Goal: Task Accomplishment & Management: Manage account settings

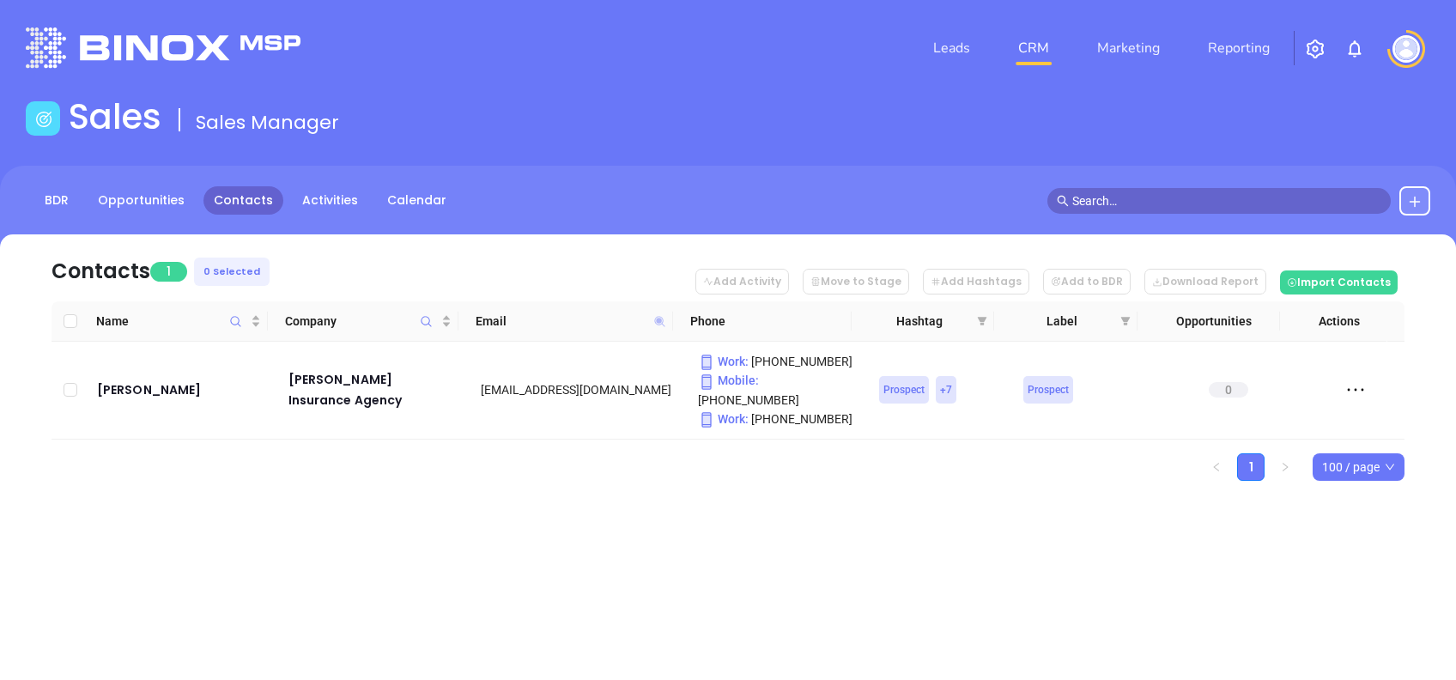
click at [659, 323] on icon at bounding box center [659, 321] width 10 height 10
paste input "johnjryaninsuranceagency"
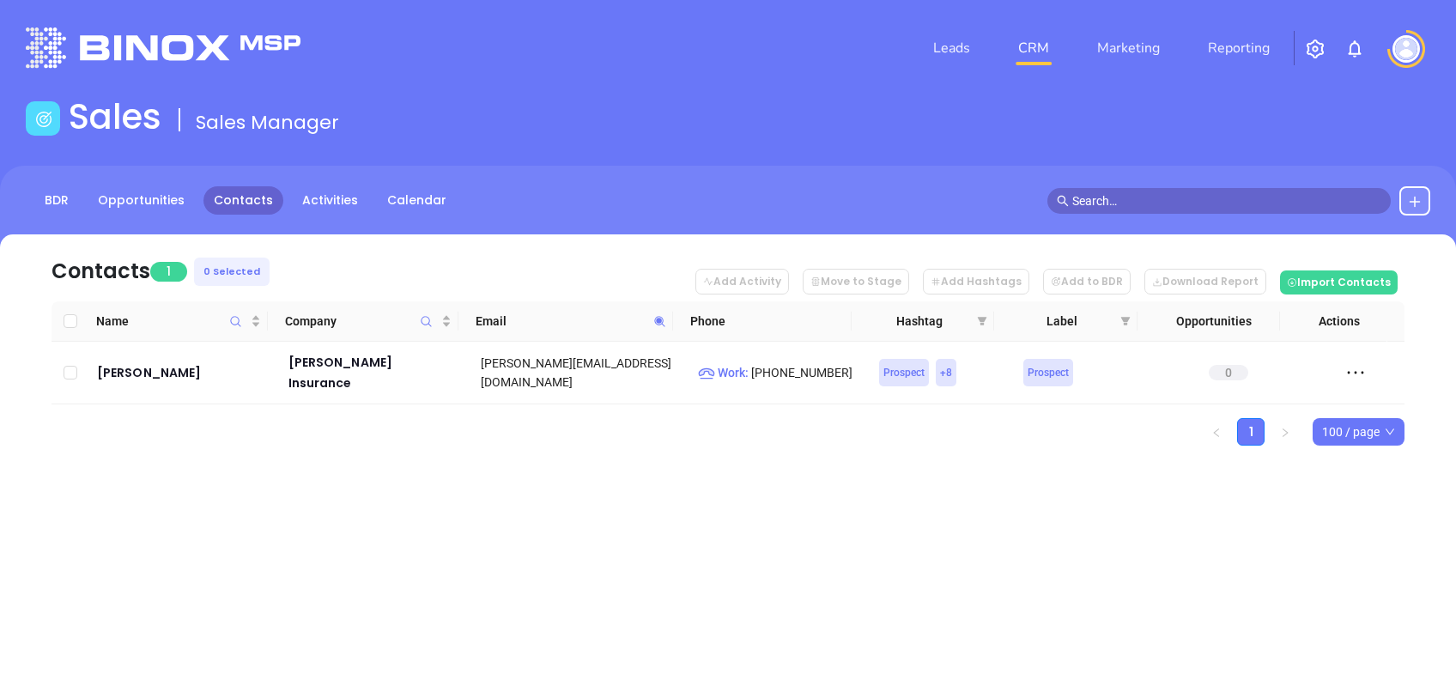
click at [664, 326] on icon at bounding box center [659, 321] width 13 height 13
paste input "firstli"
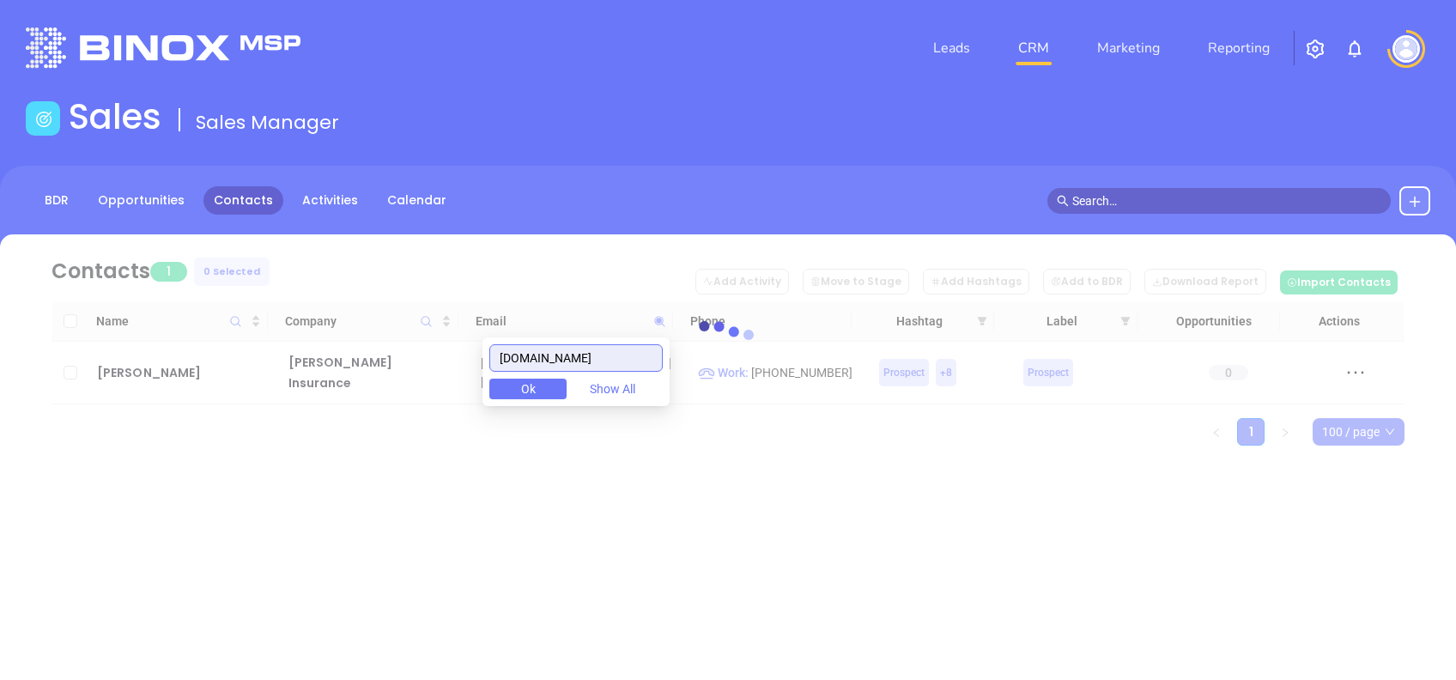
type input "firstli.com"
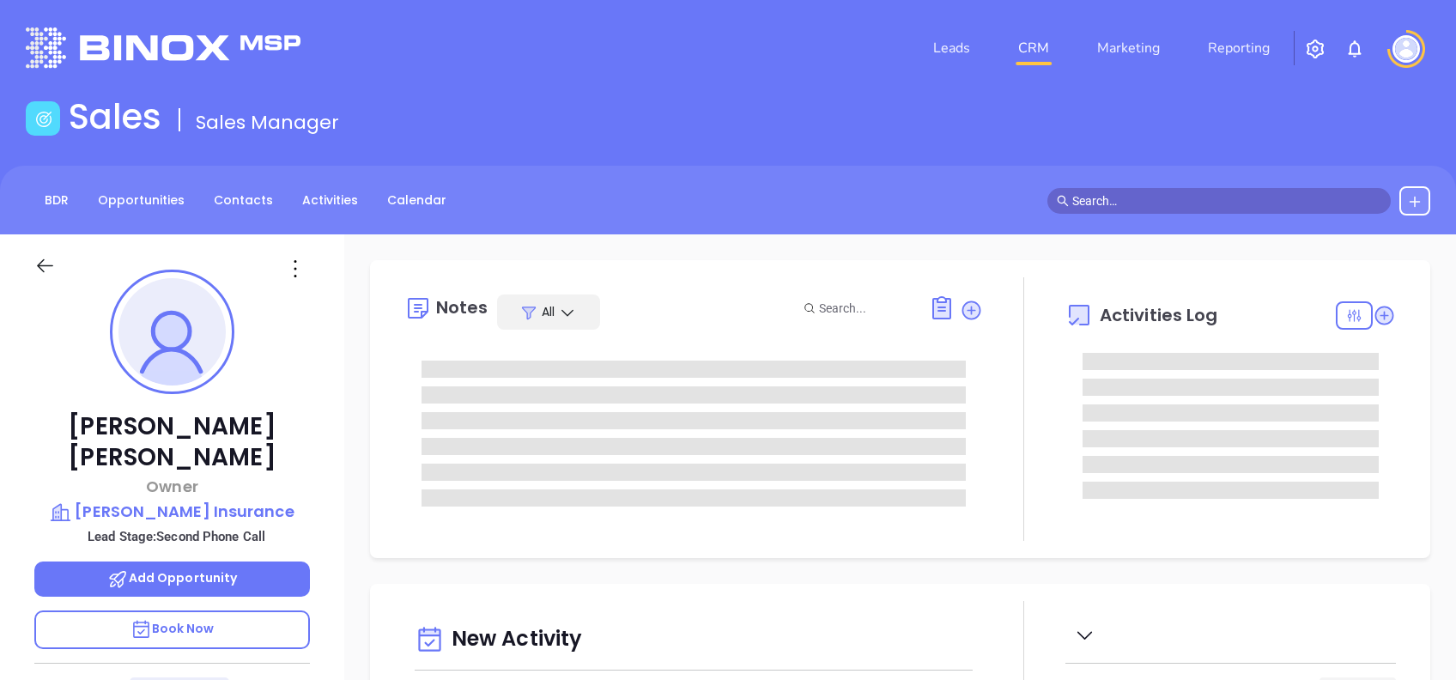
type input "[DATE]"
type input "Alejandra Lara"
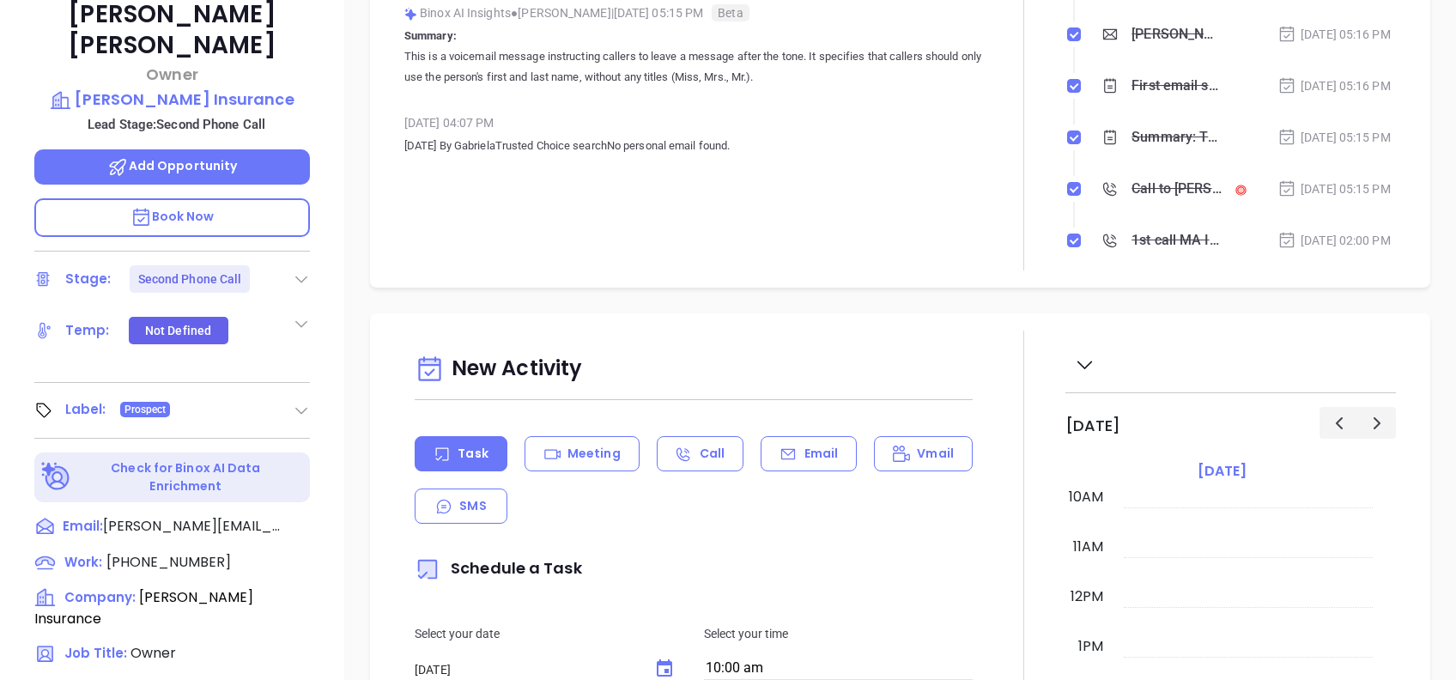
scroll to position [184, 0]
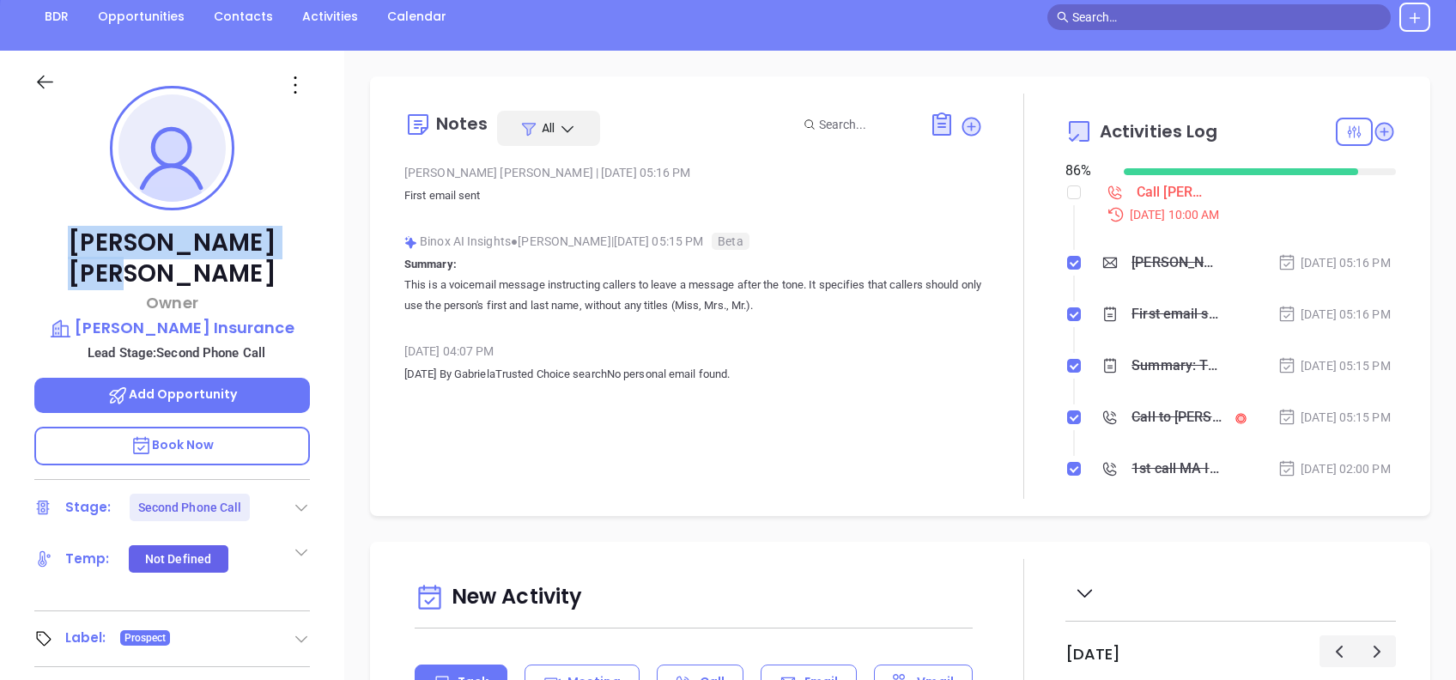
drag, startPoint x: 271, startPoint y: 232, endPoint x: 96, endPoint y: 245, distance: 175.6
click at [96, 245] on p "John J. Ryan" at bounding box center [172, 258] width 276 height 62
copy p "John J. Ryan"
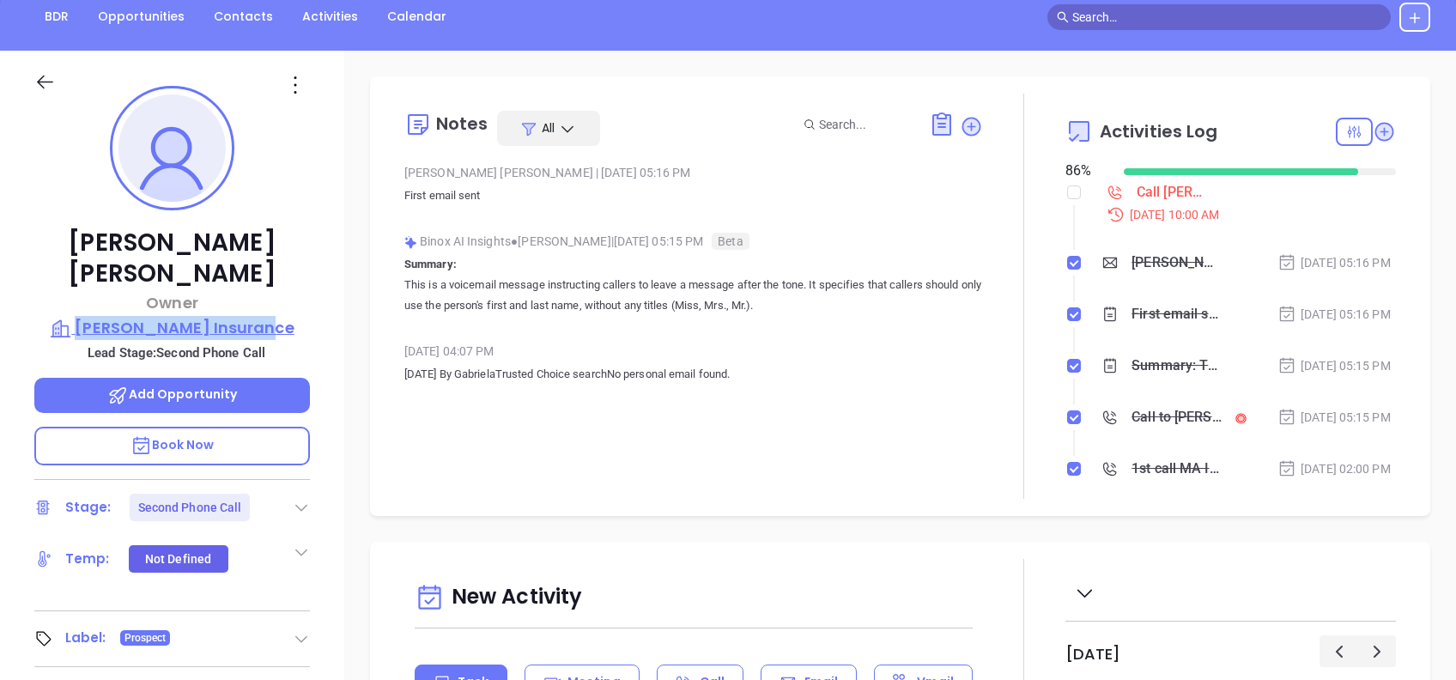
drag, startPoint x: 316, startPoint y: 293, endPoint x: 97, endPoint y: 293, distance: 218.9
click at [97, 293] on div "John J. Ryan Owner John J Ryan Insurance Lead Stage: Second Phone Call Add Oppo…" at bounding box center [172, 476] width 344 height 850
copy p "John J Ryan Insurance"
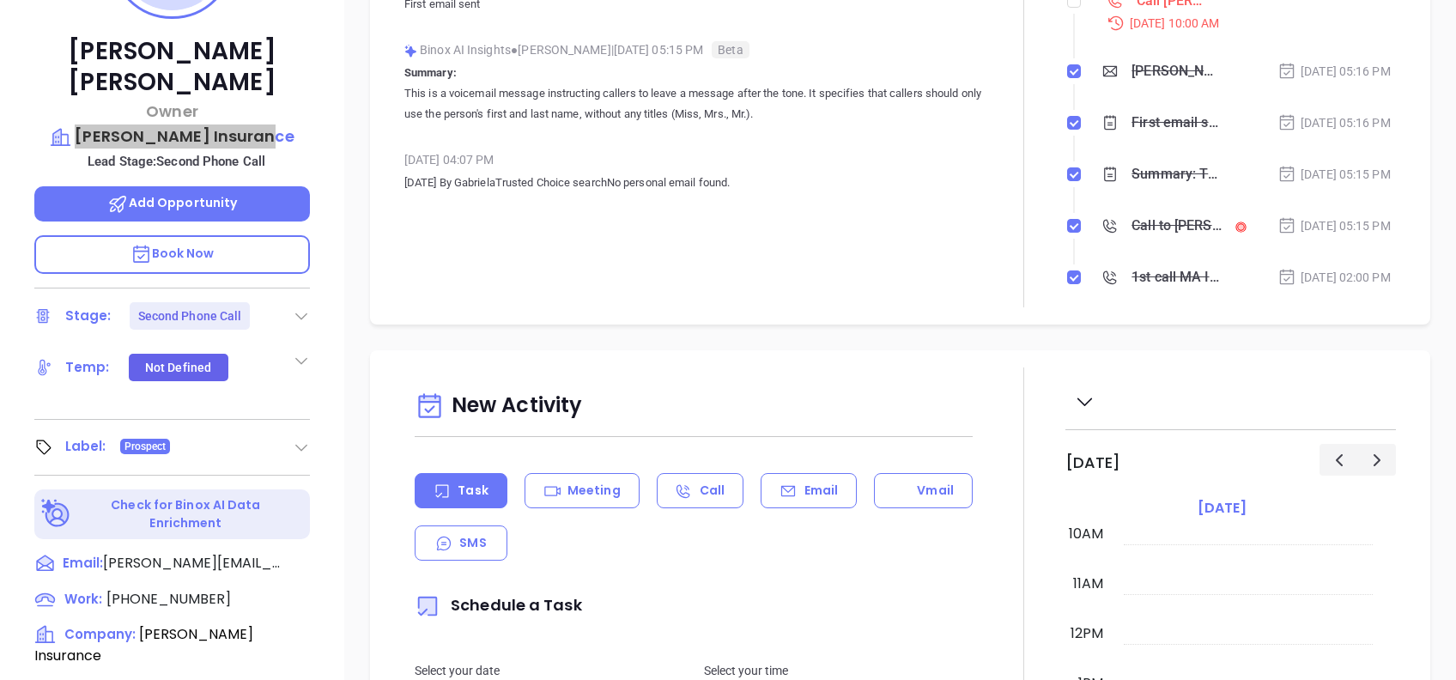
scroll to position [755, 0]
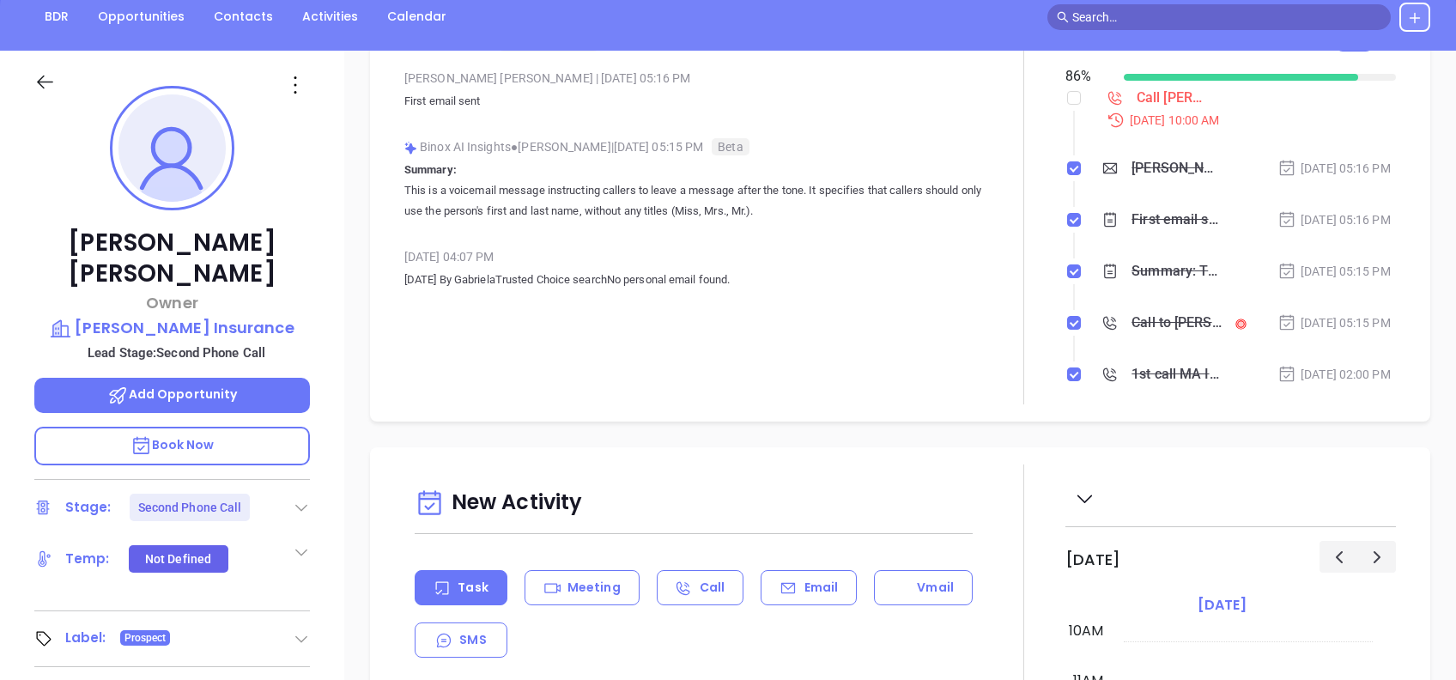
scroll to position [0, 0]
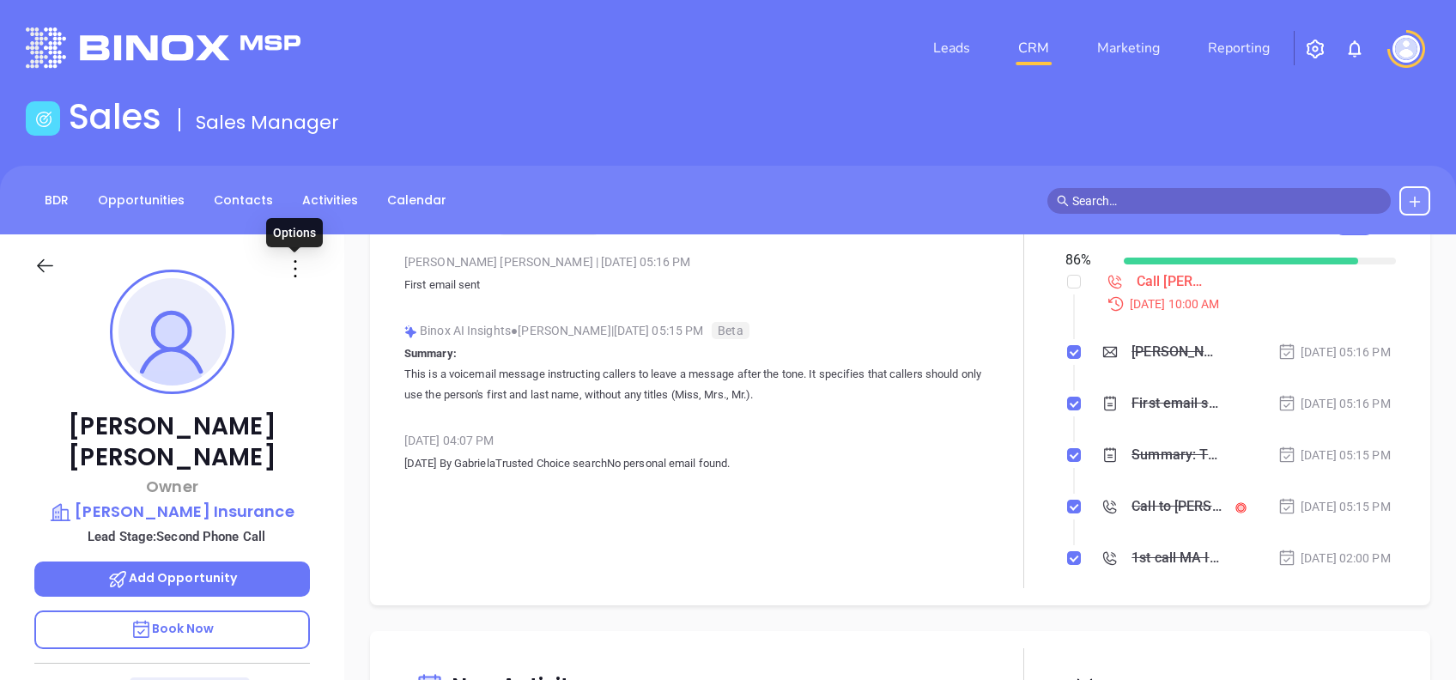
click at [292, 265] on icon at bounding box center [295, 268] width 27 height 27
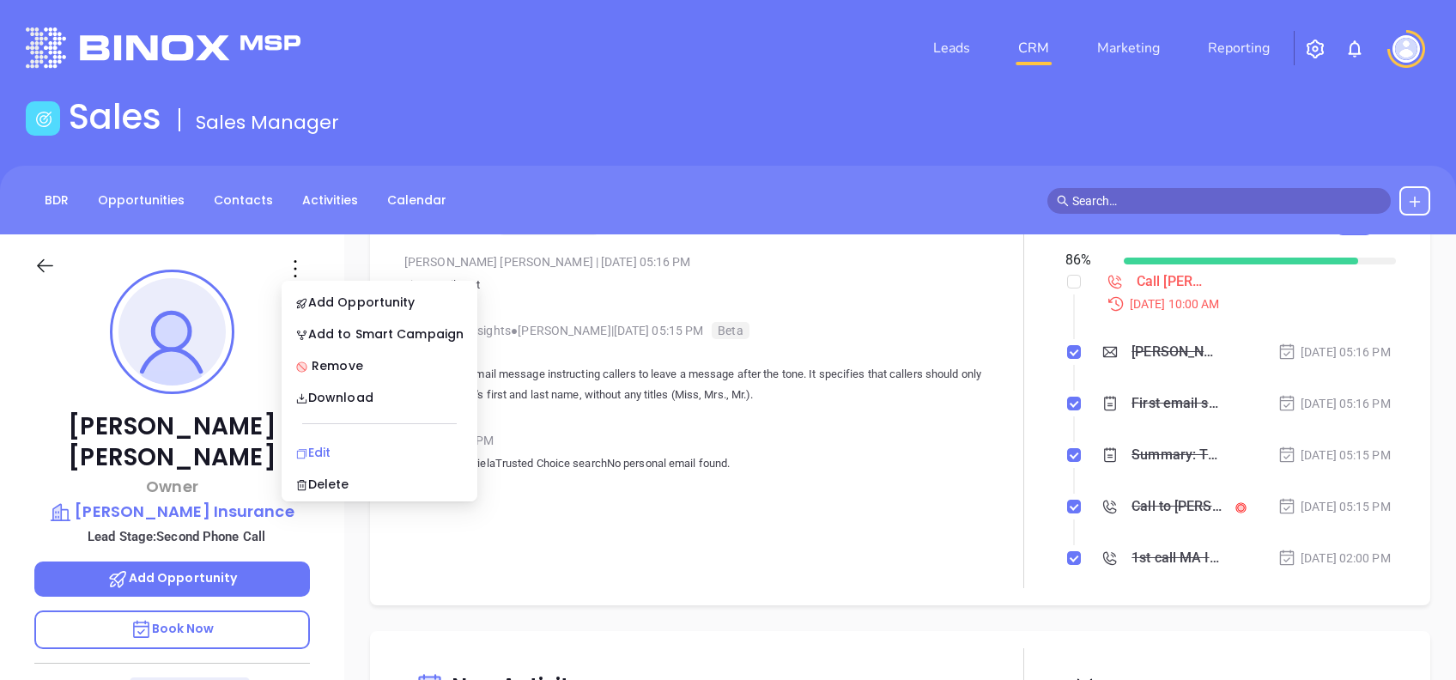
click at [330, 447] on div "Edit" at bounding box center [379, 452] width 168 height 19
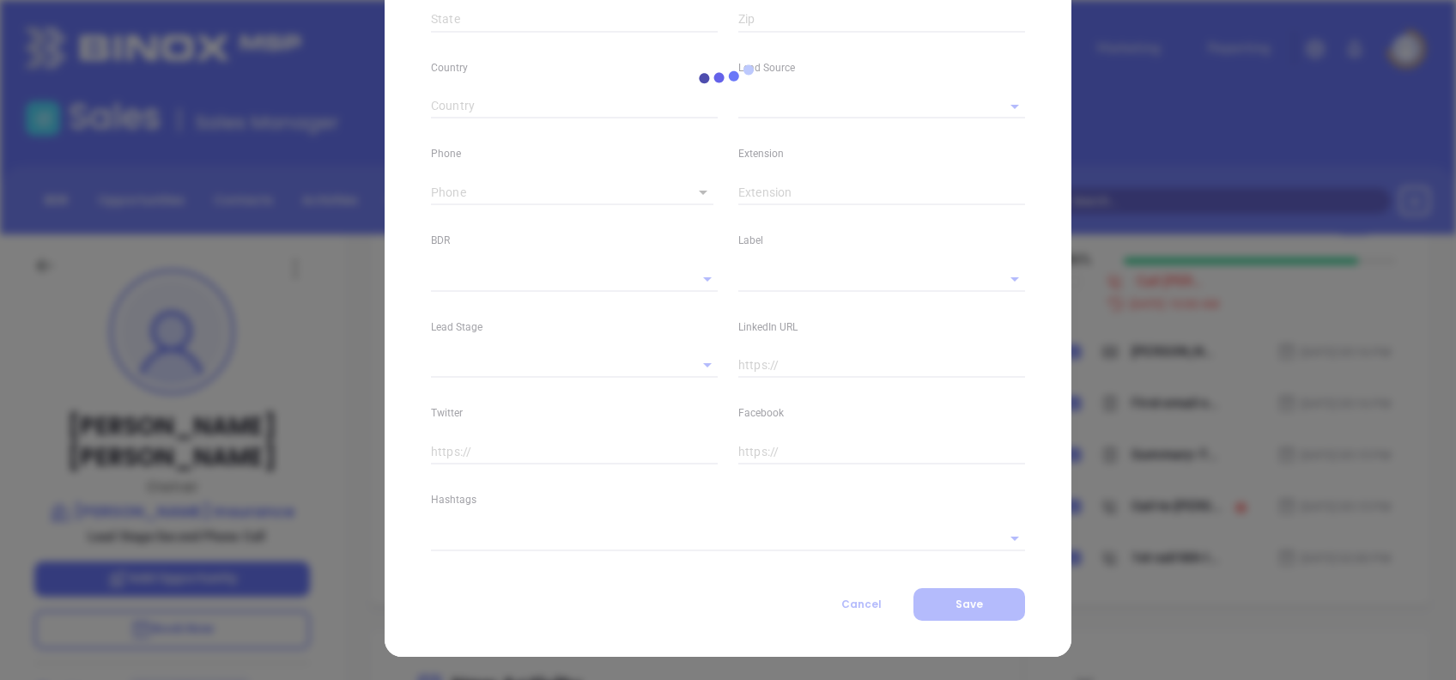
type input "John J."
type input "Ryan"
type input "john@johnjryaninsuranceagency.com"
type input "Owner"
type input "1"
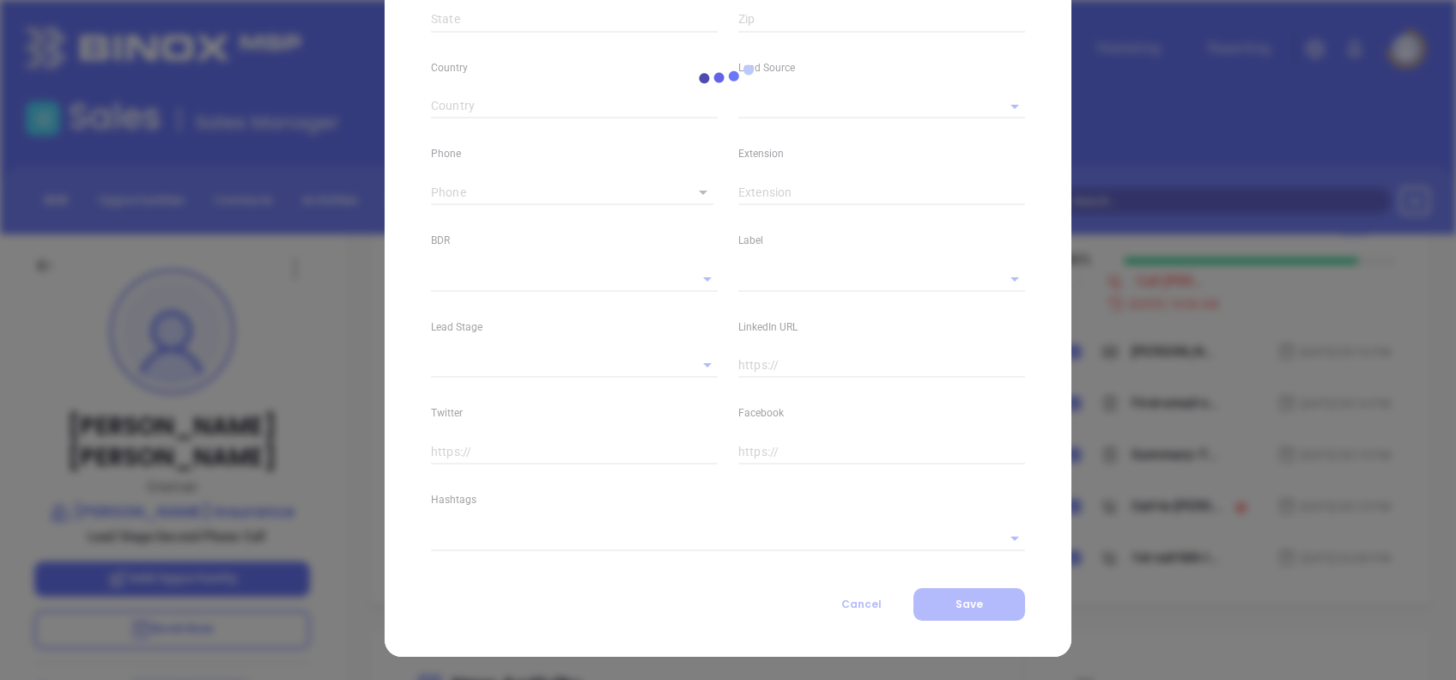
type input "www.linkedin.com/in/john-j-ryan-jr-588a2a50"
type input "Marketing"
type input "Other"
type input "Vicky Mendoza"
type input "Second Phone Call"
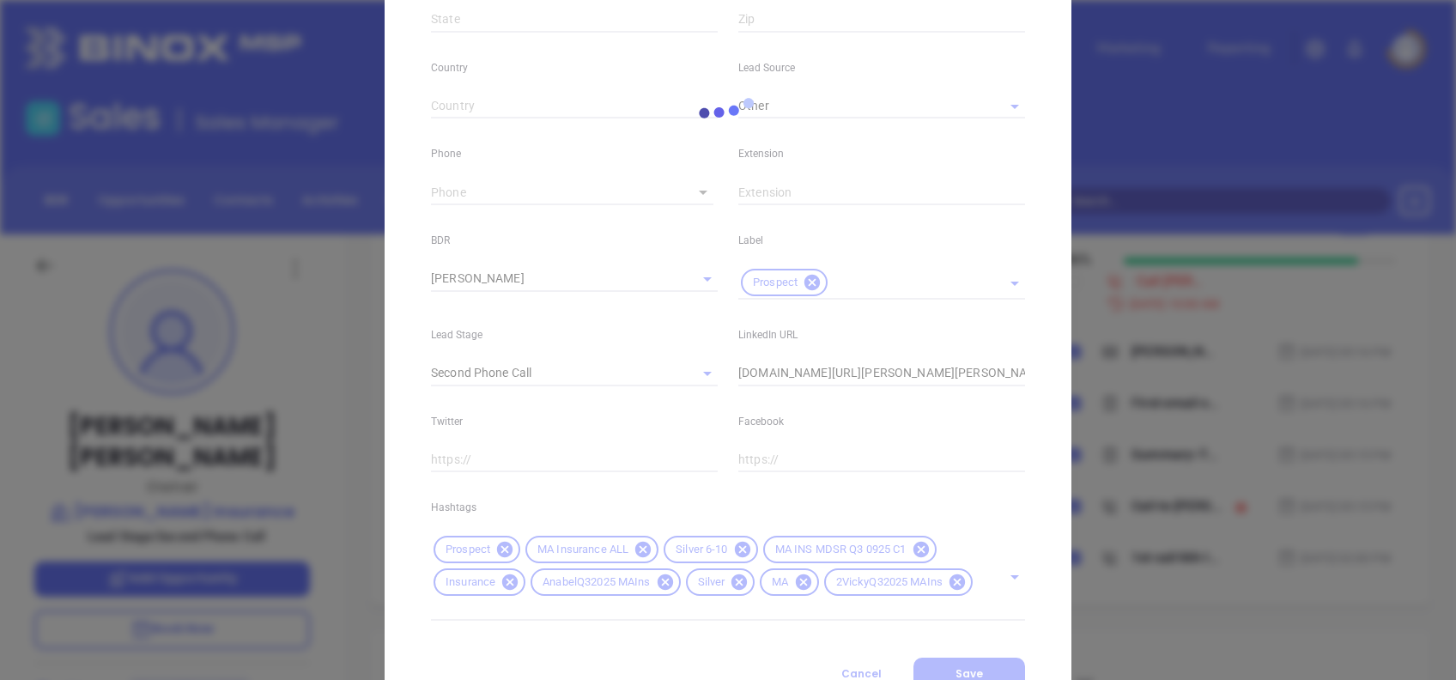
scroll to position [646, 0]
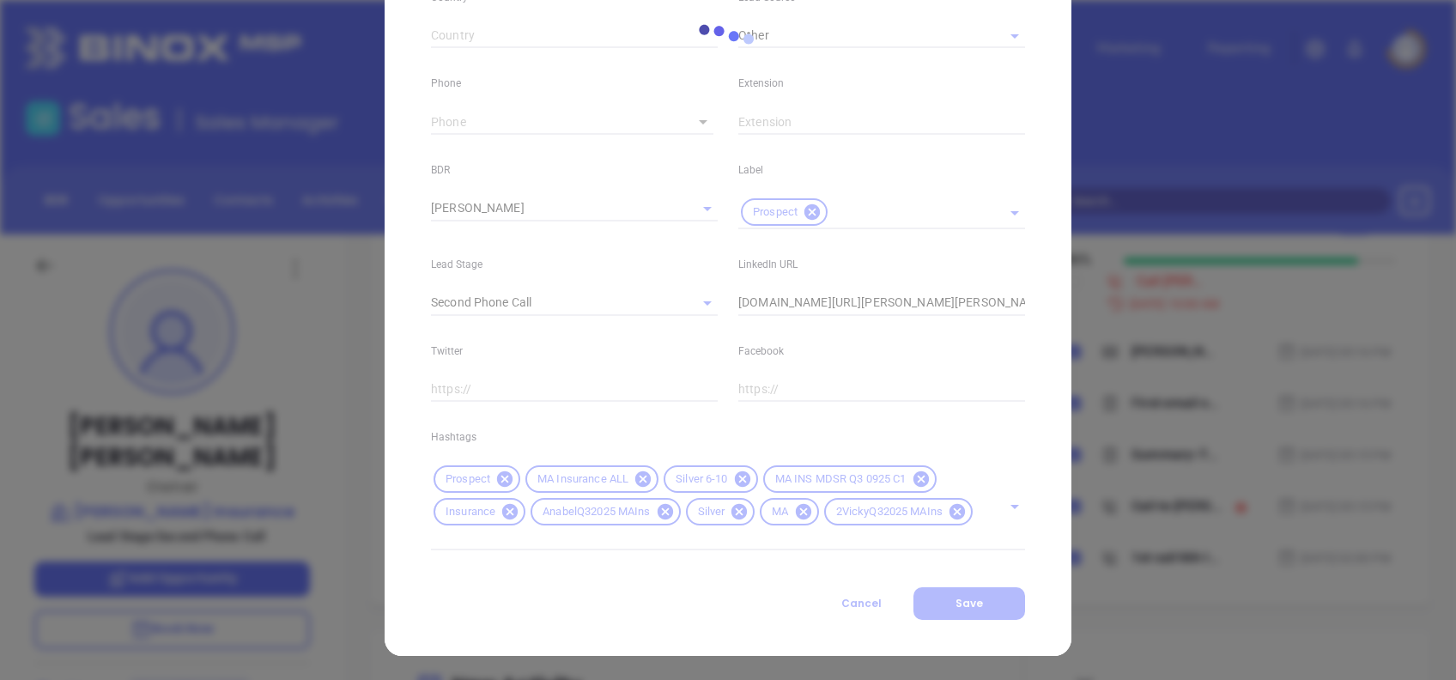
type input "(617) 254-0600"
type input "1"
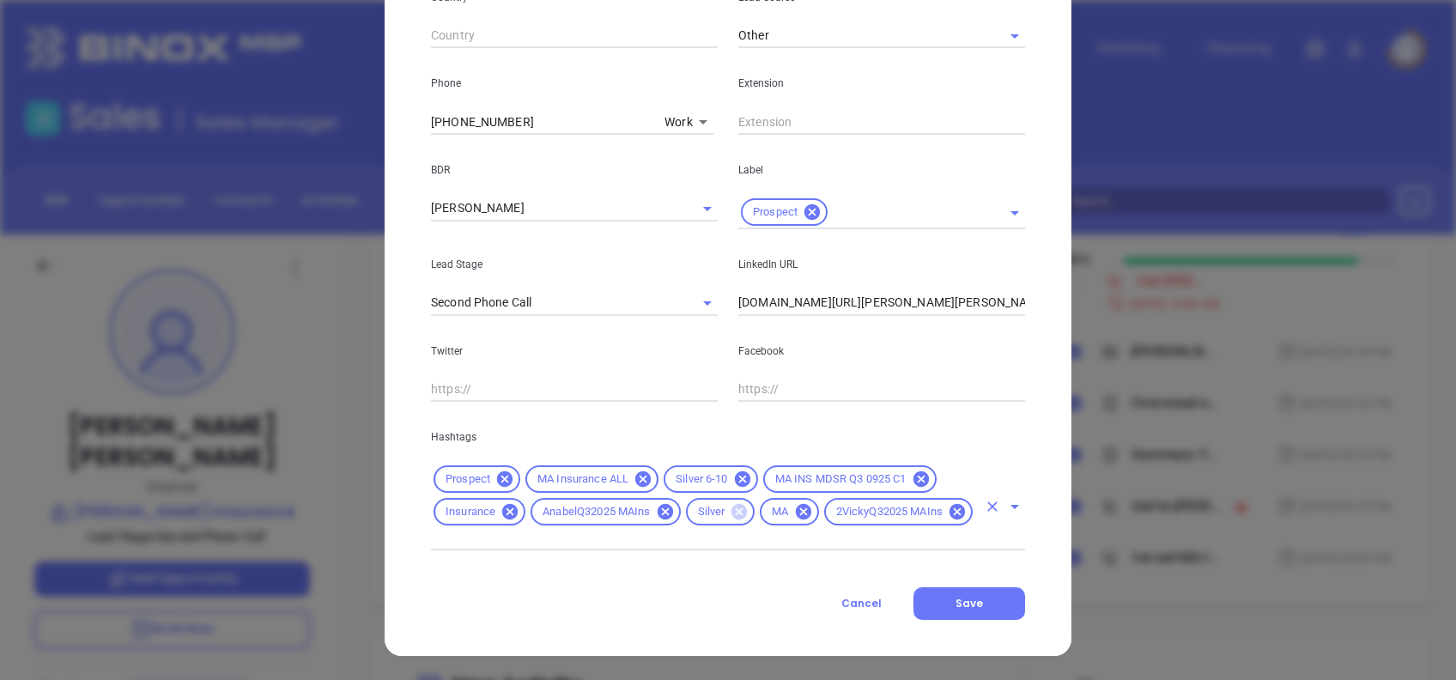
click at [732, 504] on icon at bounding box center [738, 511] width 15 height 15
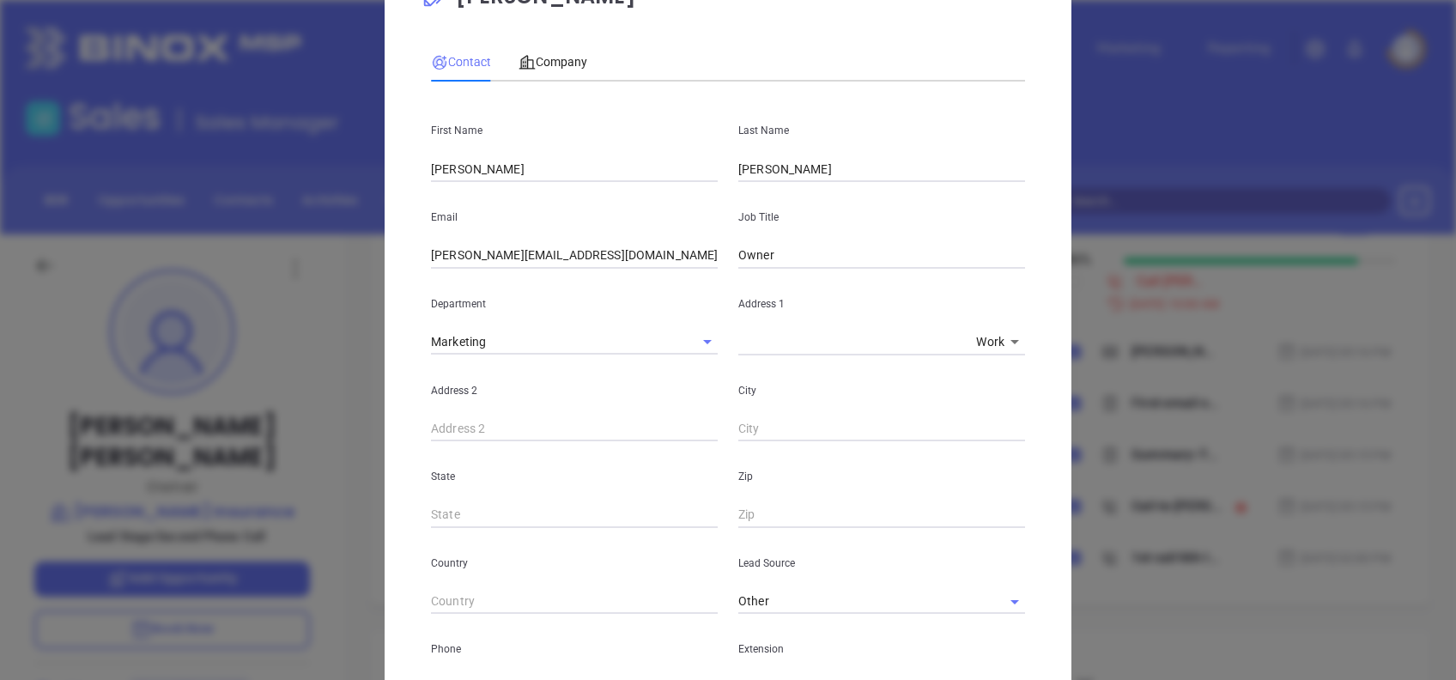
scroll to position [0, 0]
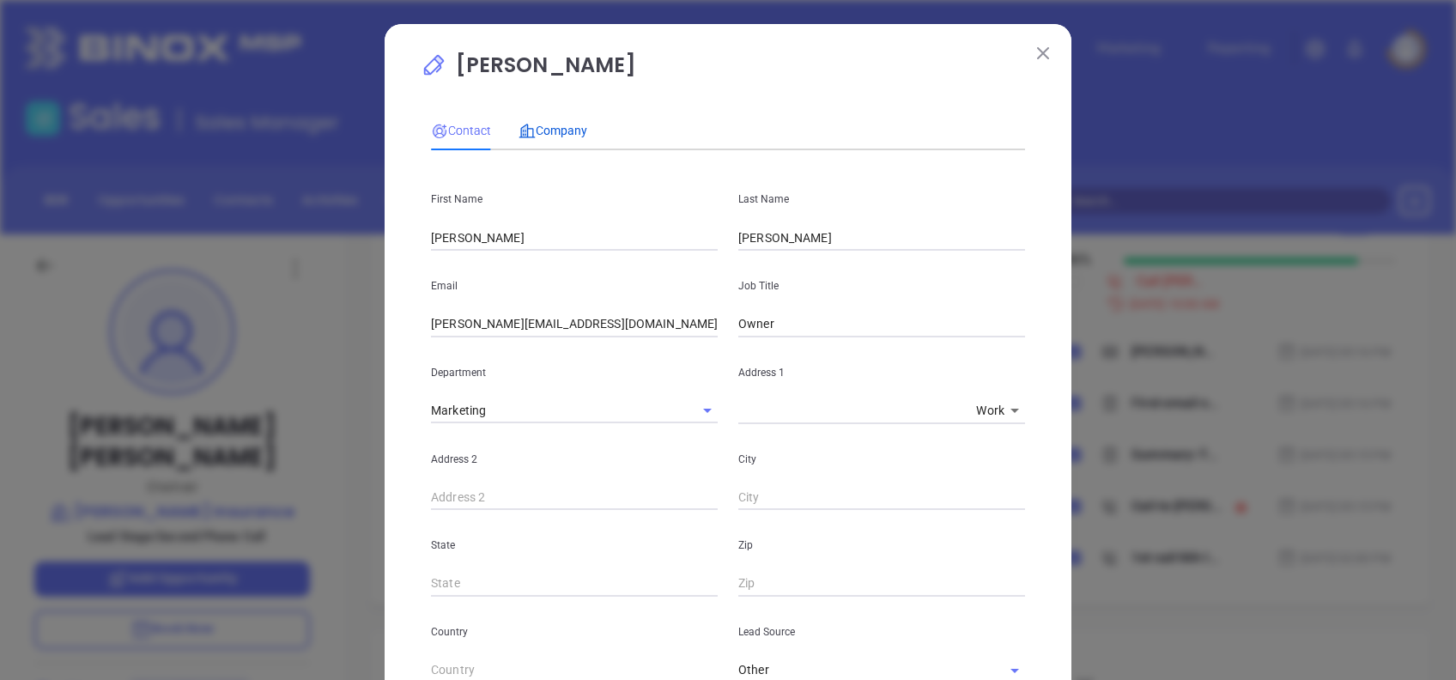
click at [547, 136] on span "Company" at bounding box center [552, 131] width 69 height 14
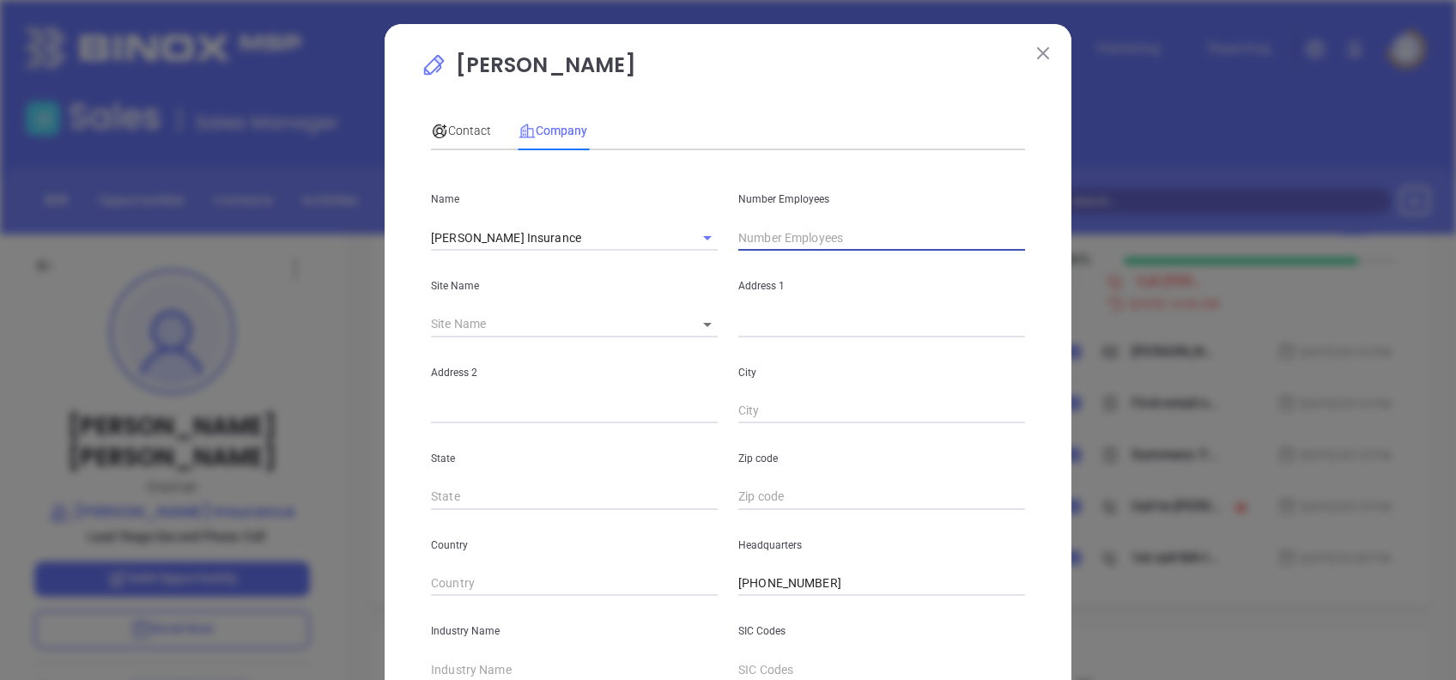
click at [772, 243] on input "text" at bounding box center [881, 238] width 287 height 26
type input "5"
type input "6"
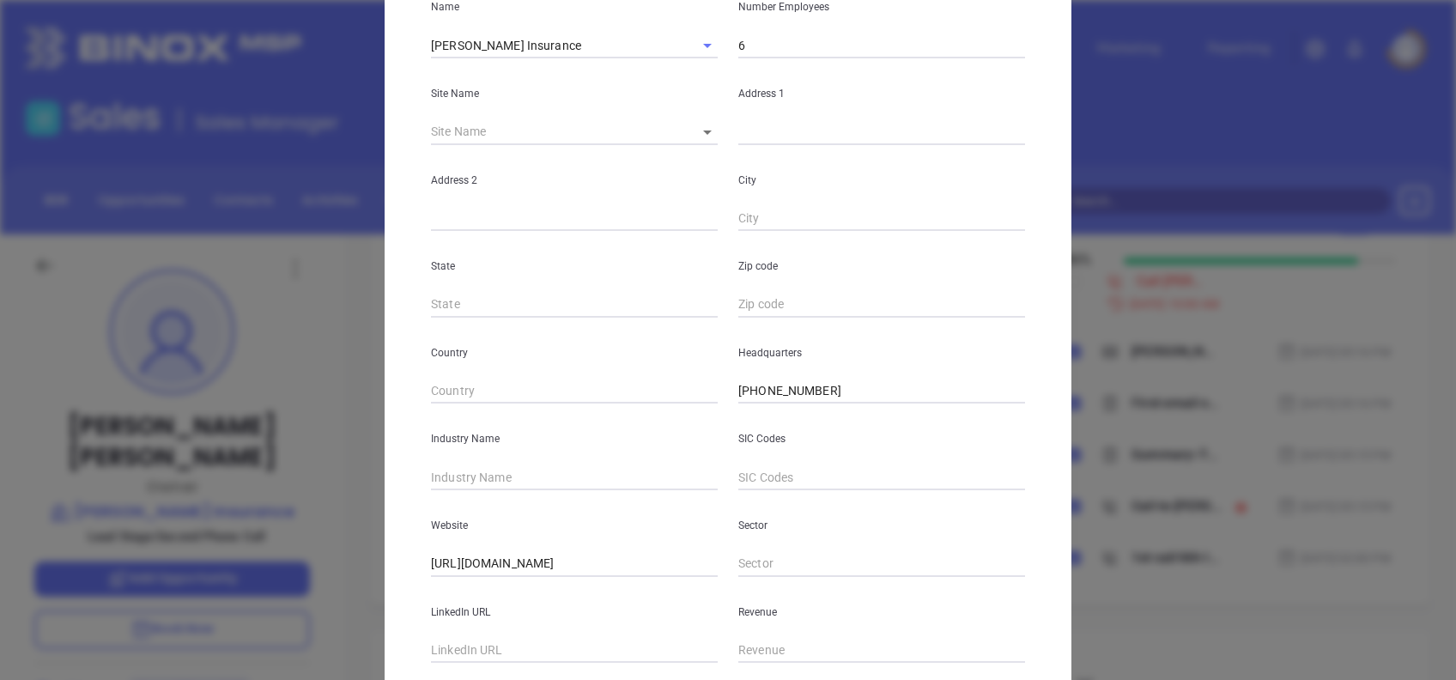
scroll to position [305, 0]
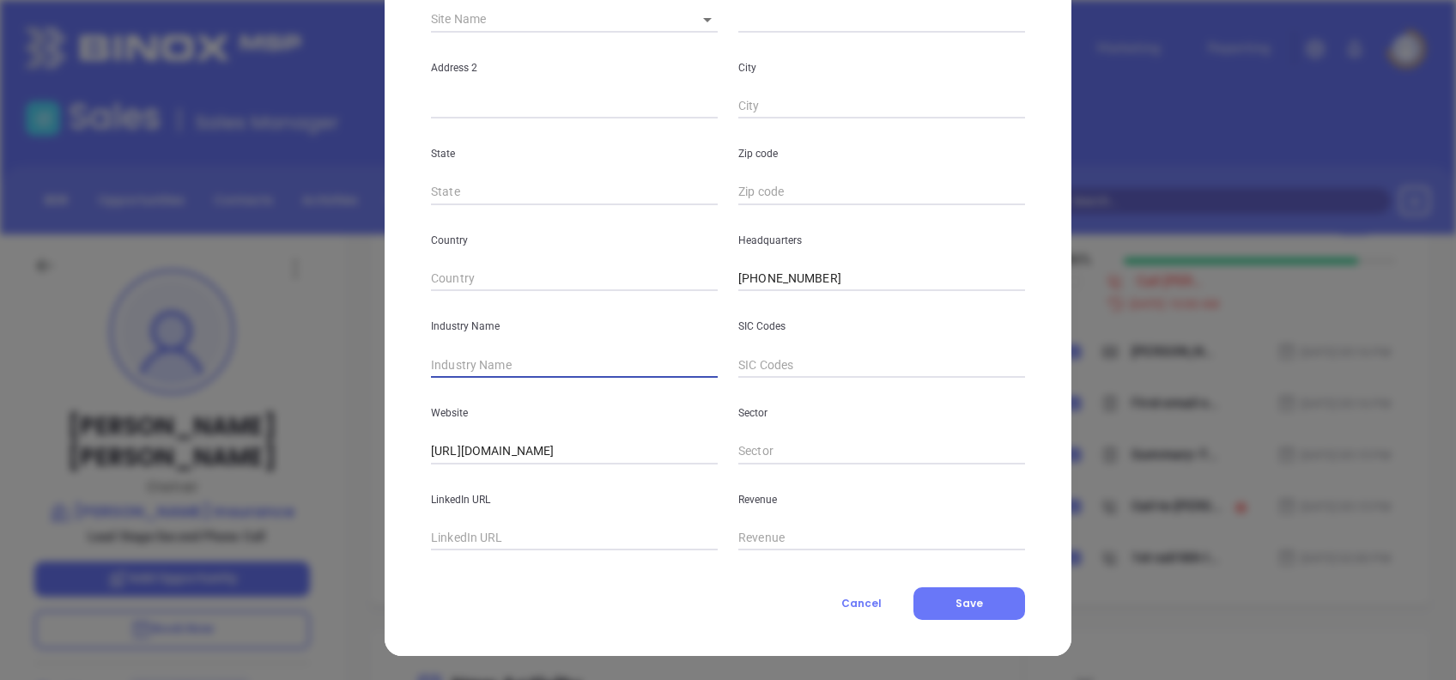
click at [508, 356] on input "text" at bounding box center [574, 365] width 287 height 26
type input "Insurance"
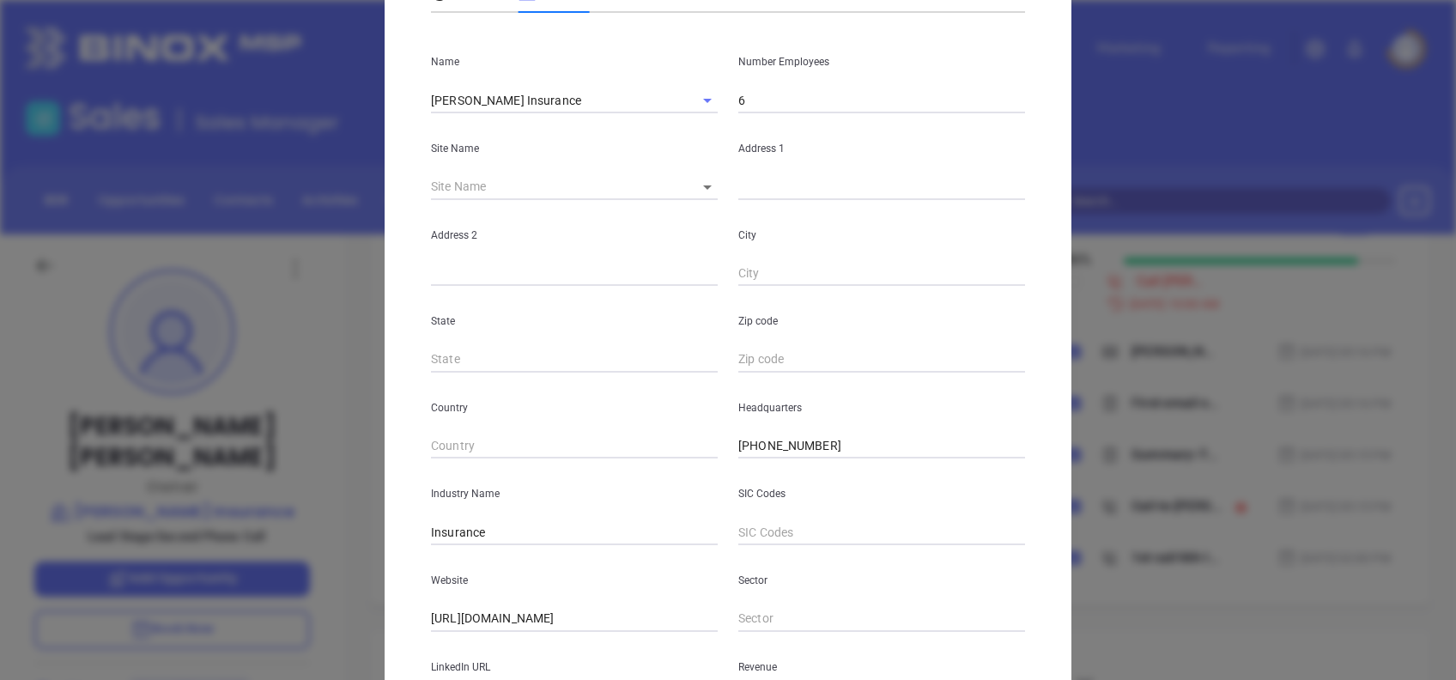
scroll to position [0, 0]
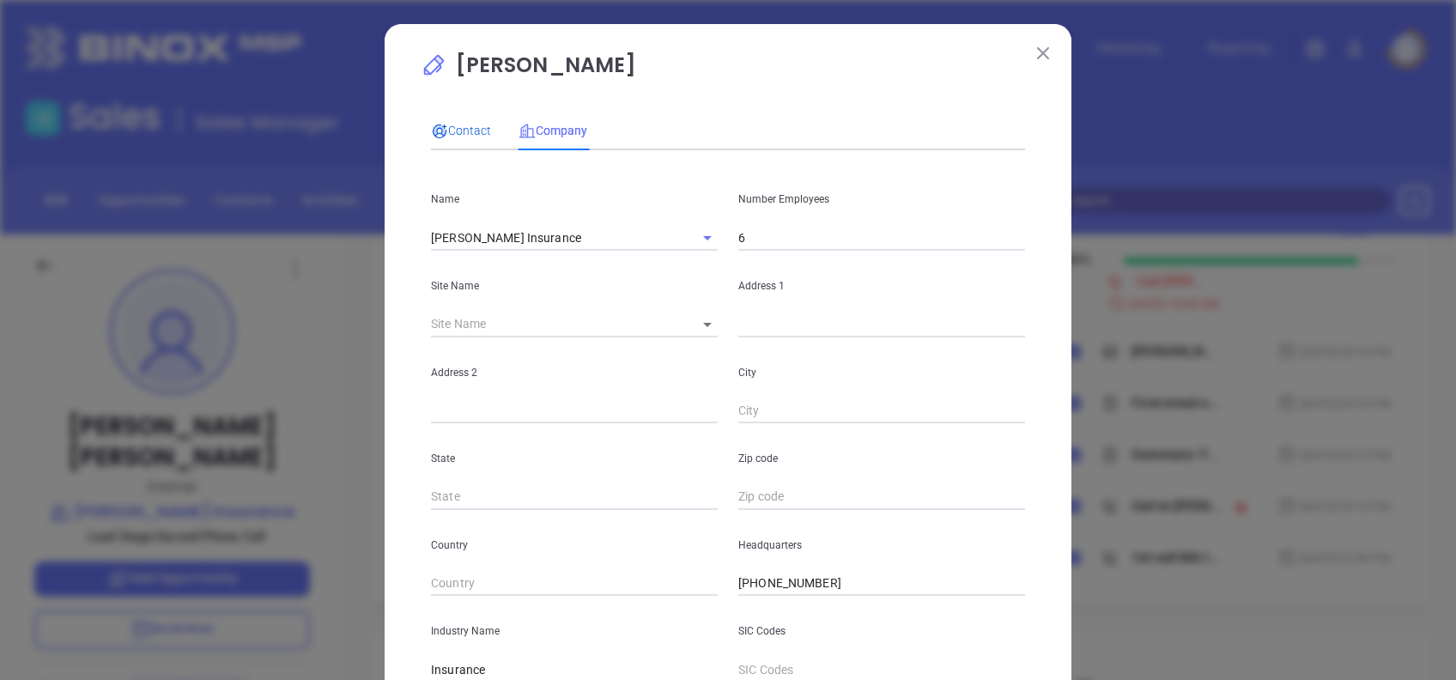
click at [464, 132] on span "Contact" at bounding box center [461, 131] width 60 height 14
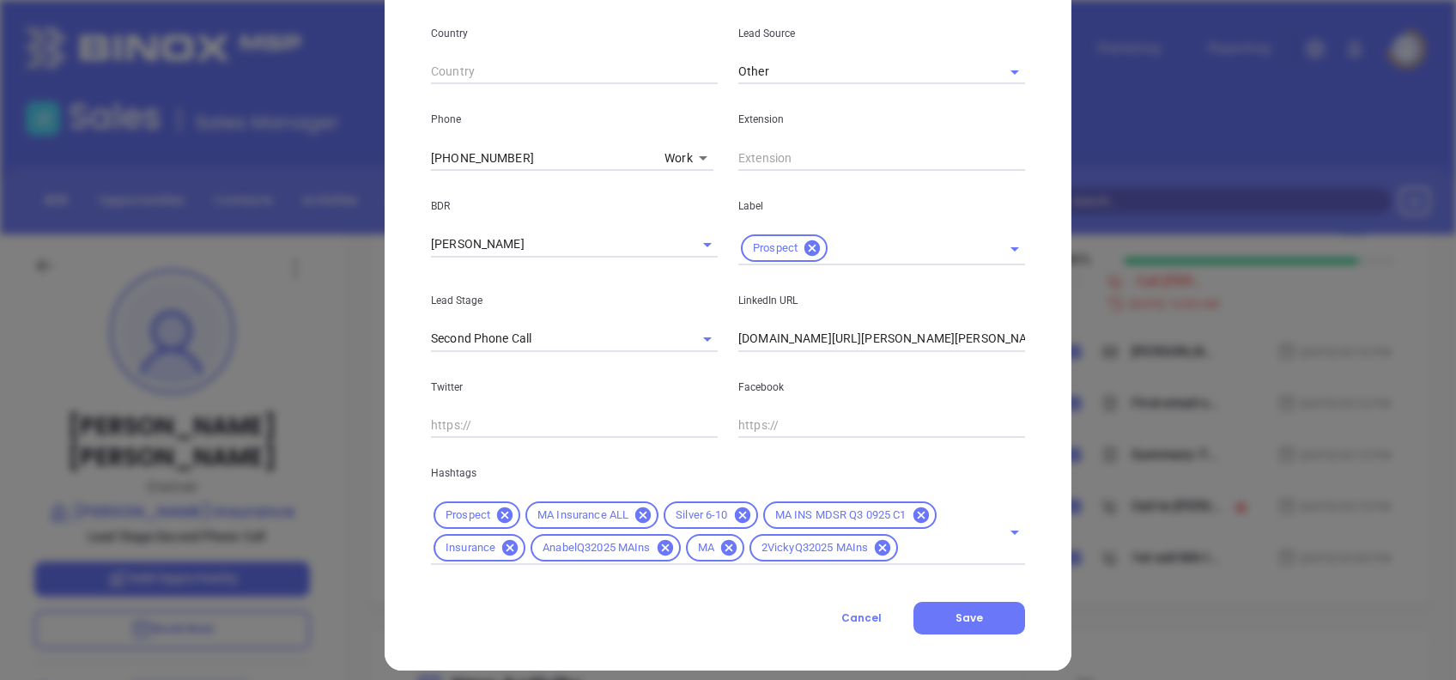
scroll to position [613, 0]
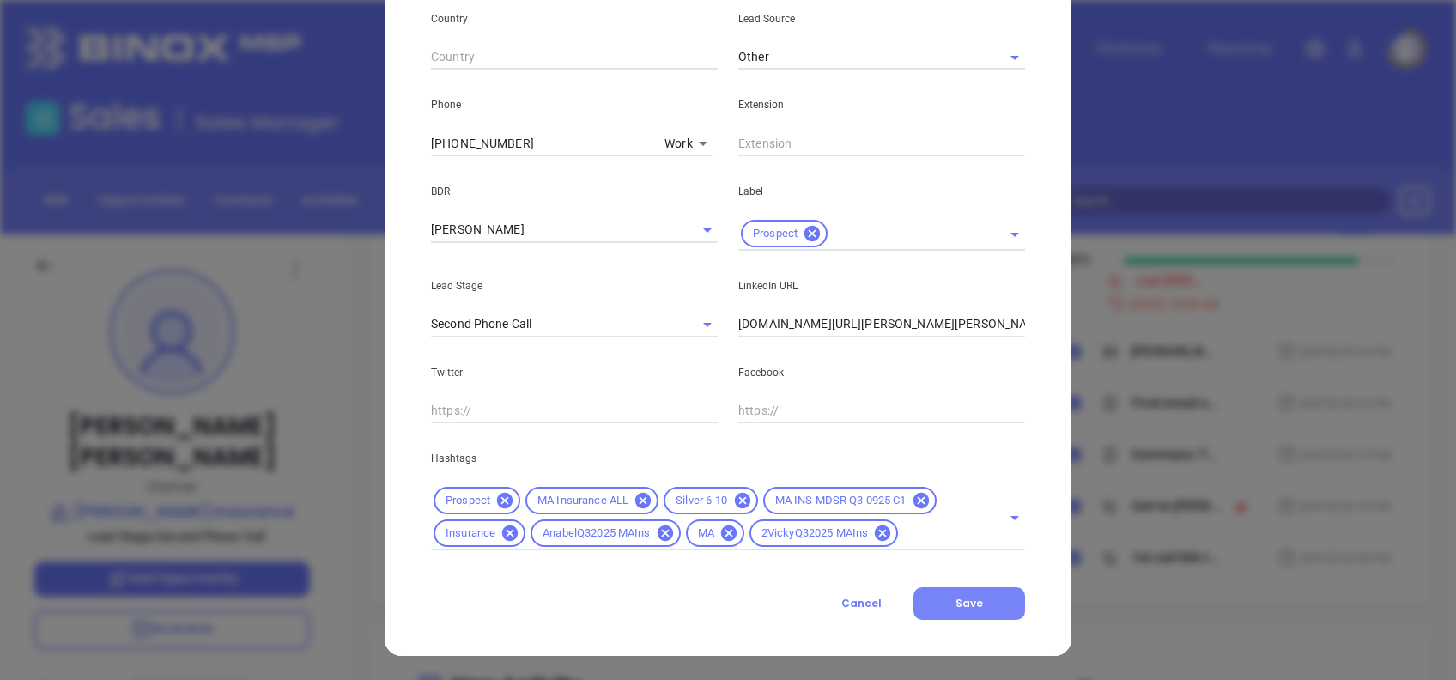
click at [993, 595] on button "Save" at bounding box center [969, 603] width 112 height 33
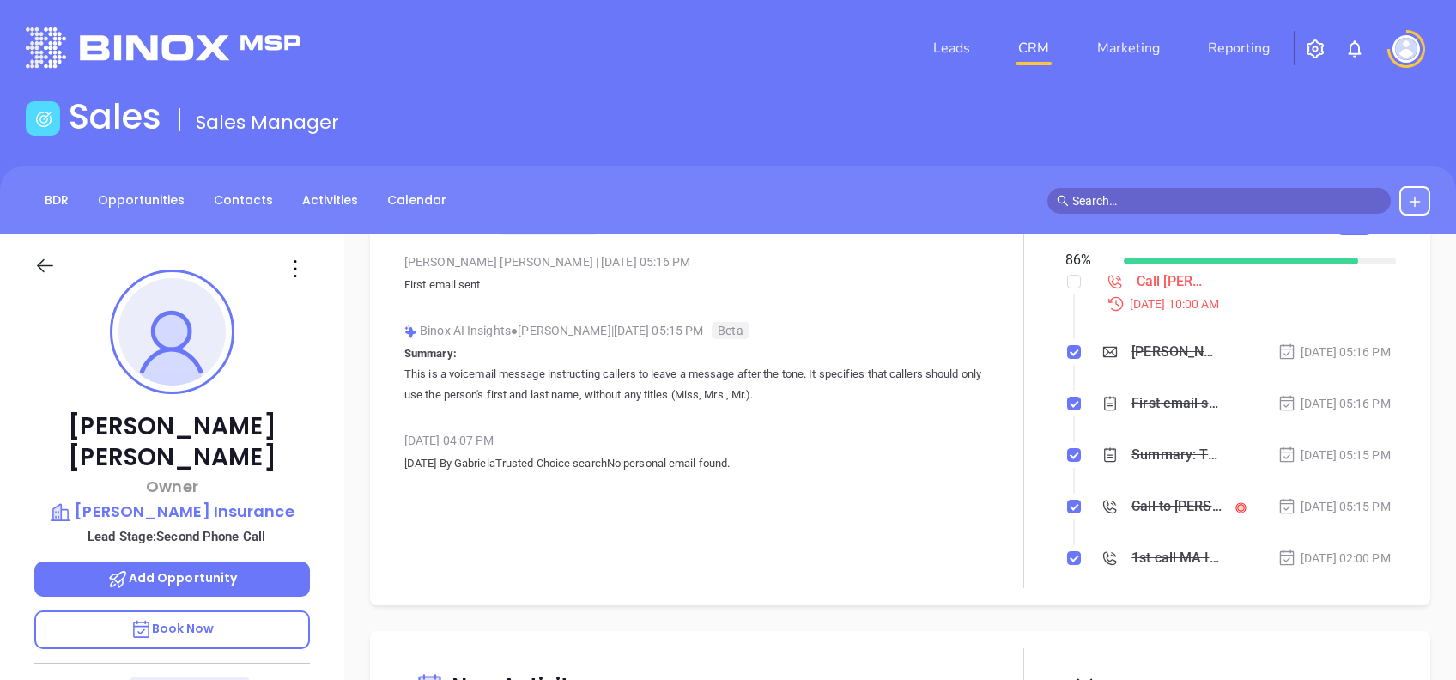
scroll to position [0, 0]
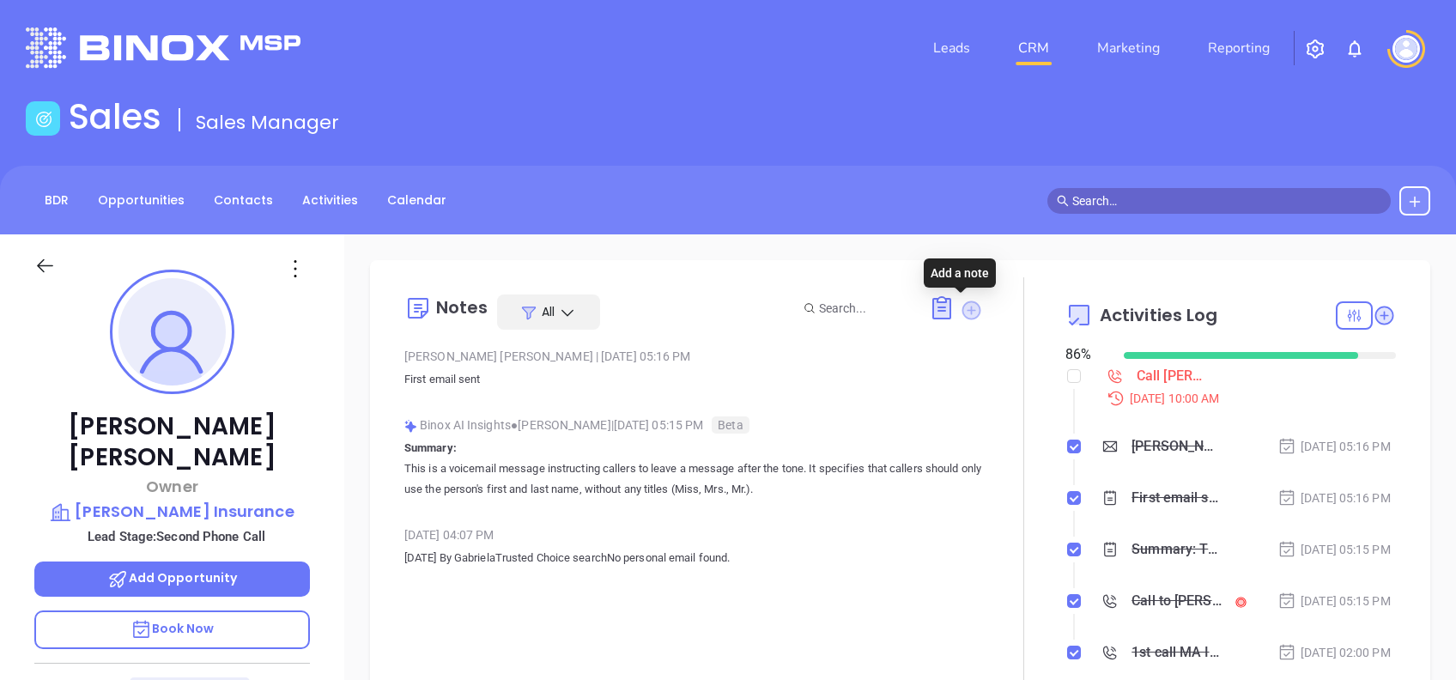
click at [968, 304] on icon at bounding box center [971, 310] width 23 height 23
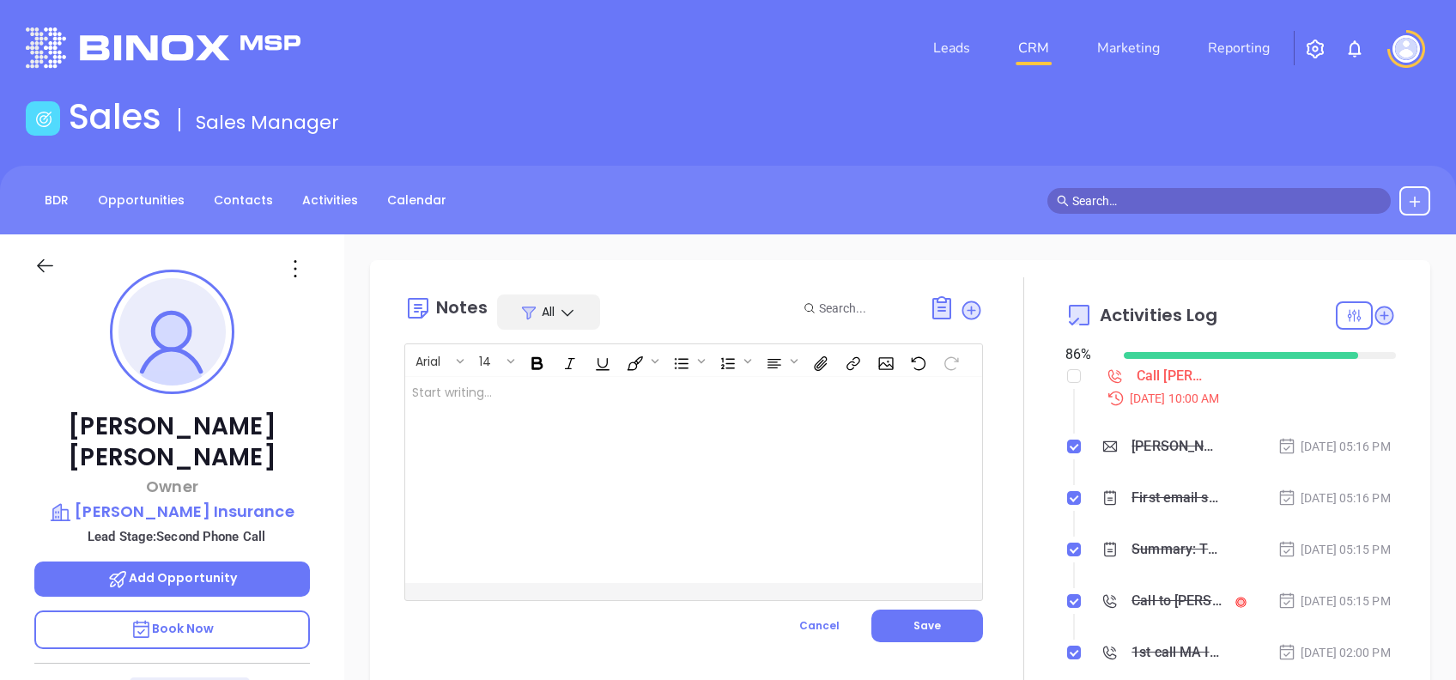
click at [774, 454] on div at bounding box center [673, 480] width 536 height 206
click at [918, 618] on span "Save" at bounding box center [926, 625] width 27 height 15
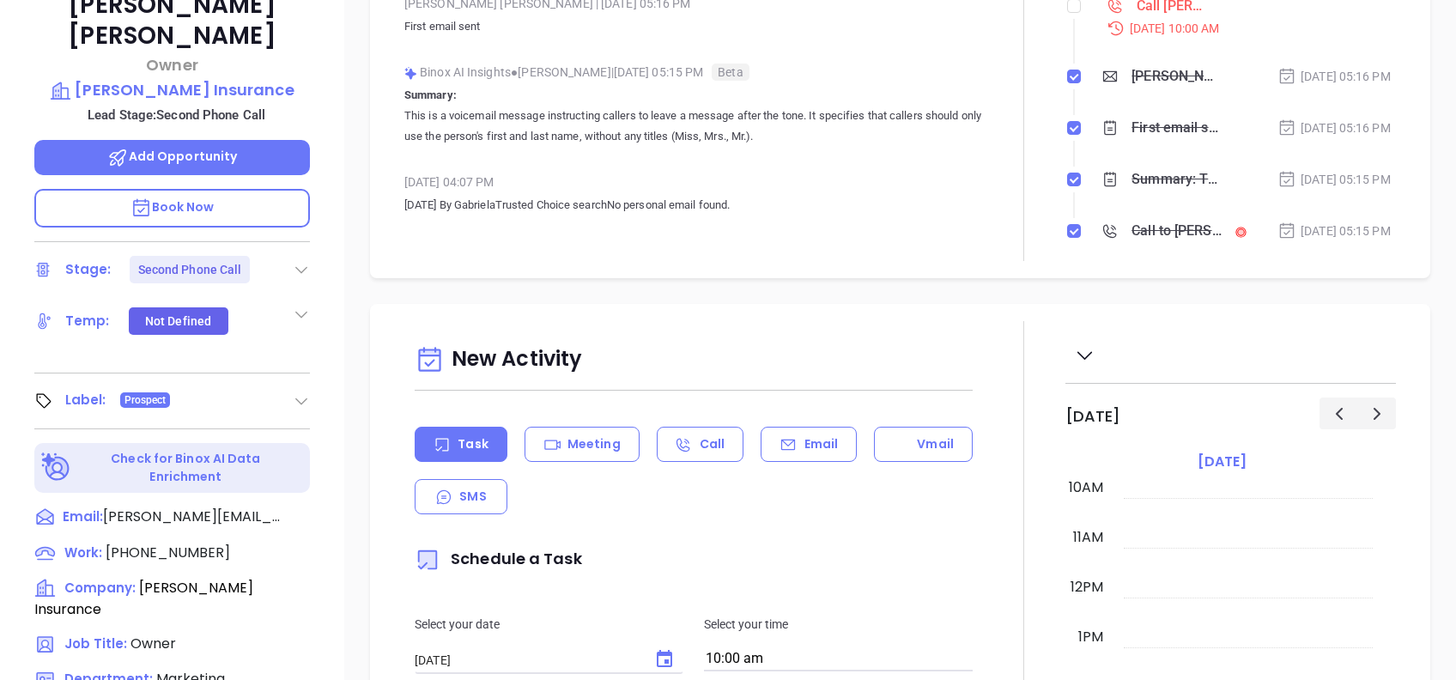
scroll to position [458, 0]
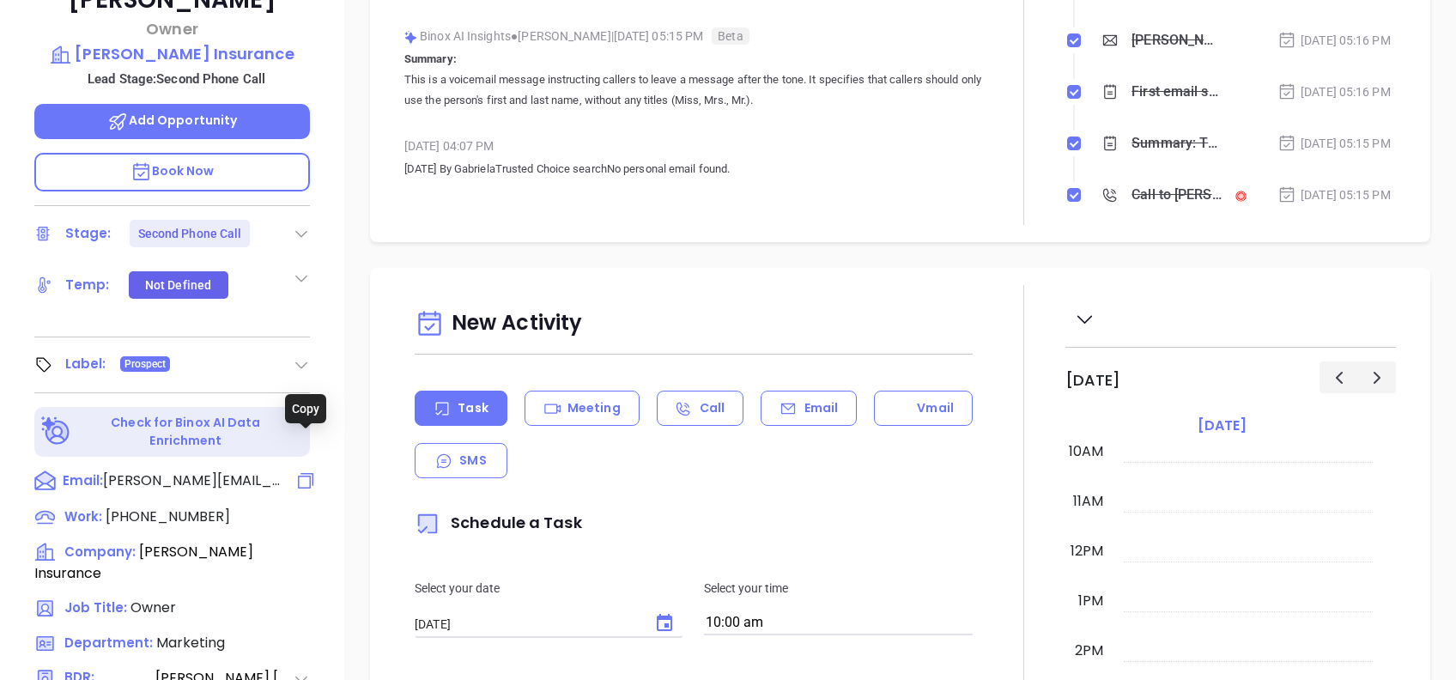
click at [304, 470] on icon at bounding box center [305, 480] width 21 height 21
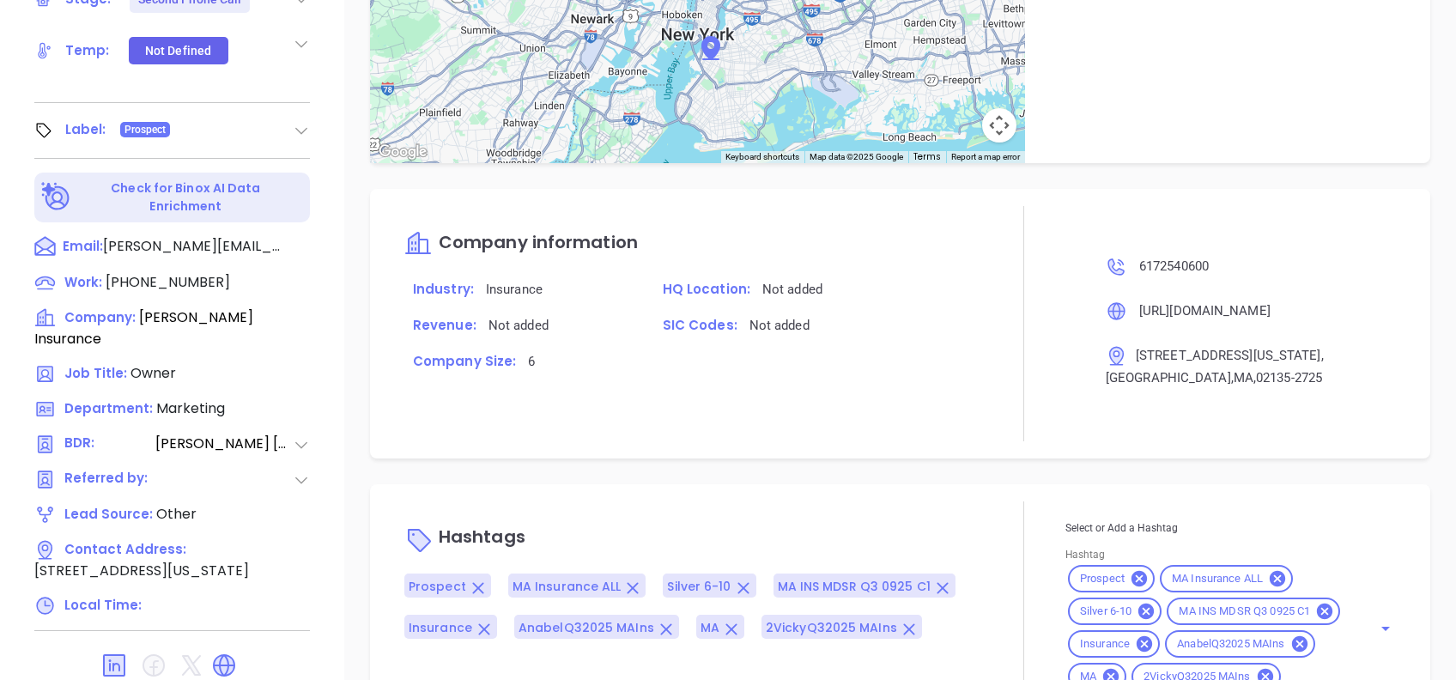
scroll to position [1386, 0]
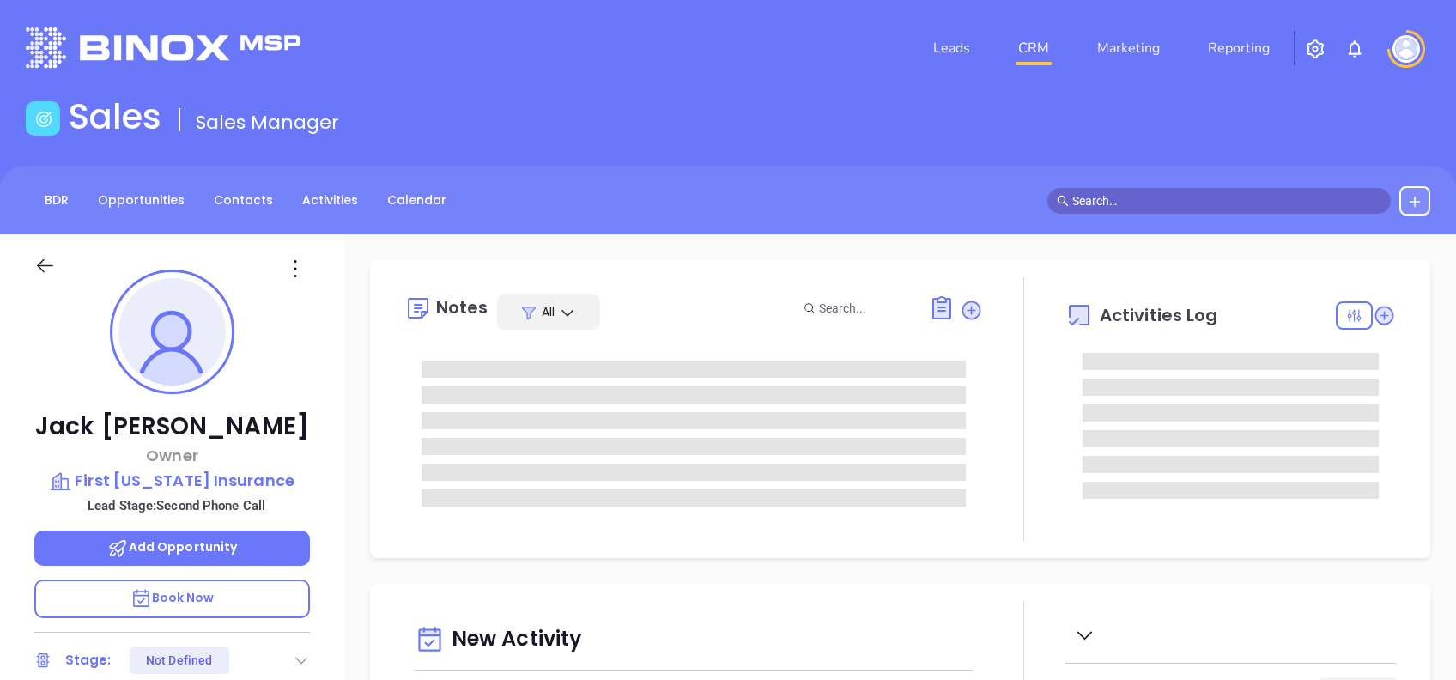
type input "[DATE]"
type input "Alejandra Lara"
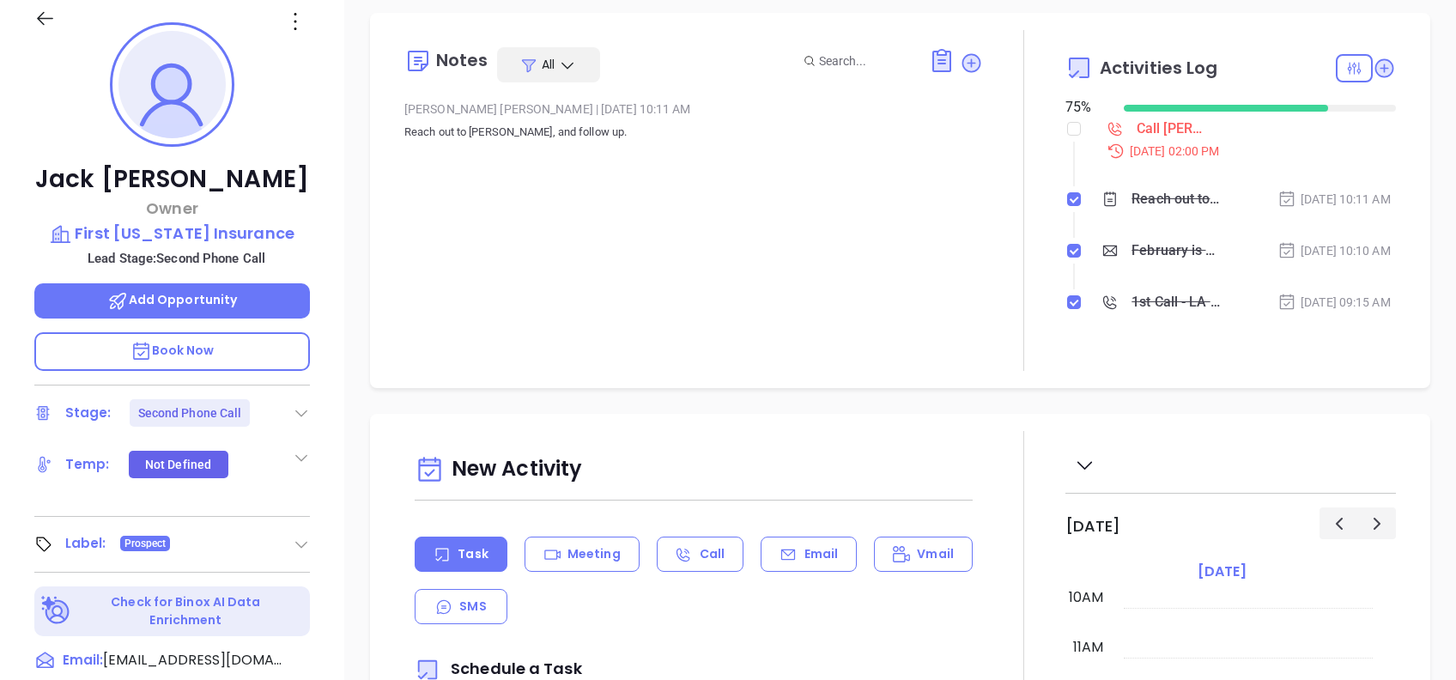
scroll to position [228, 0]
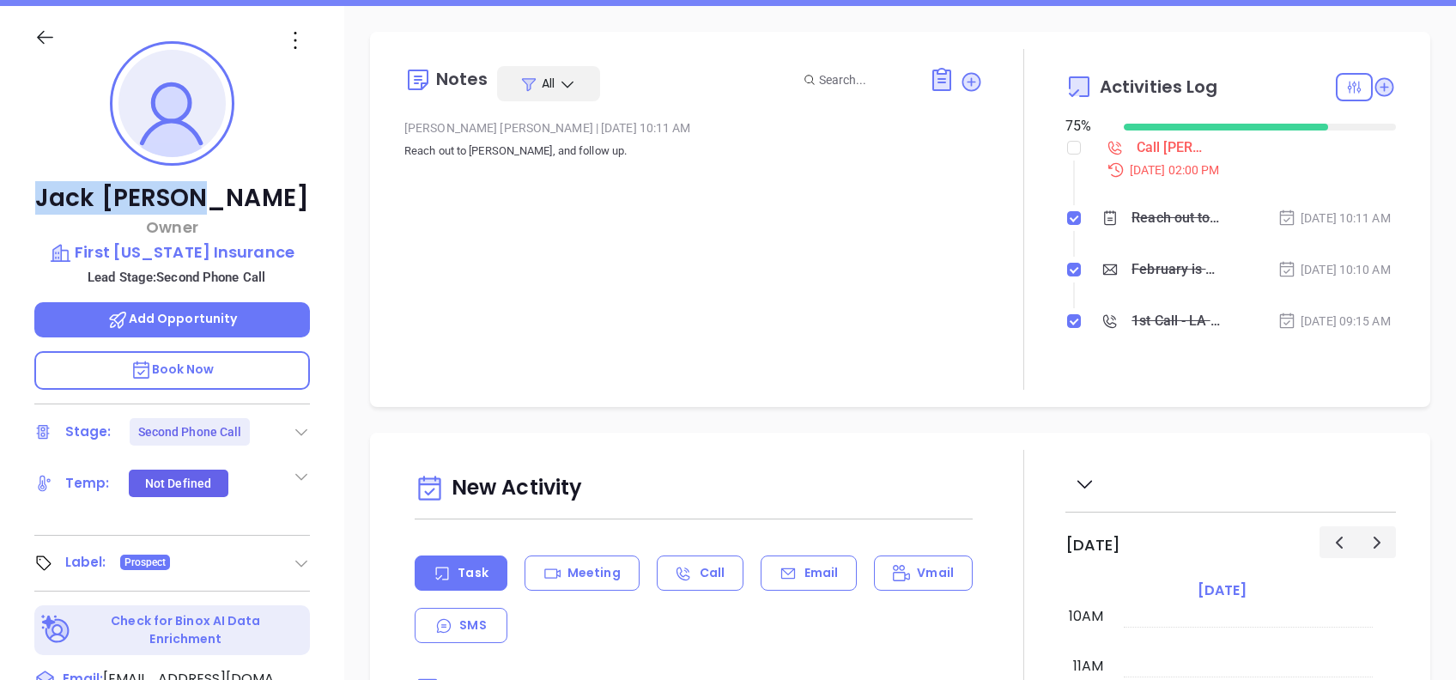
drag, startPoint x: 277, startPoint y: 195, endPoint x: 99, endPoint y: 206, distance: 178.9
click at [99, 206] on p "Jack Harless" at bounding box center [172, 198] width 276 height 31
copy p "Jack Harless"
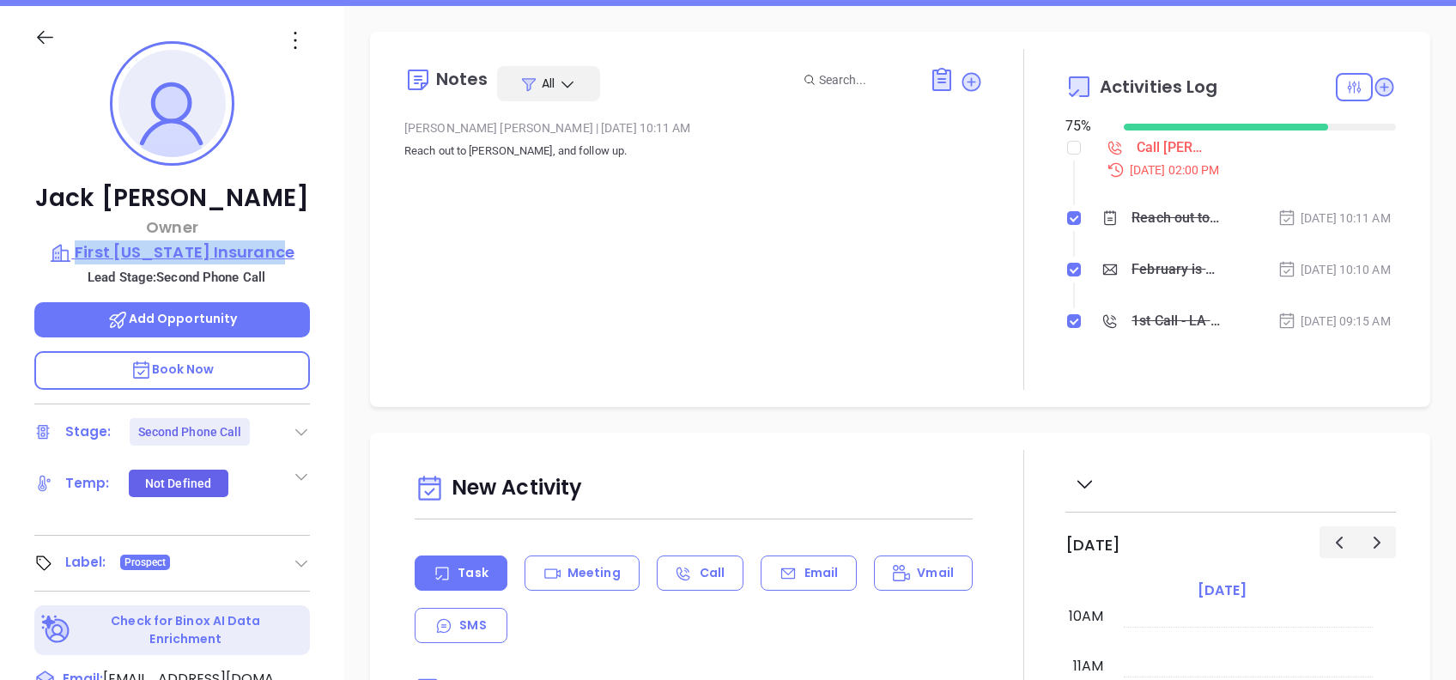
drag, startPoint x: 243, startPoint y: 240, endPoint x: 87, endPoint y: 245, distance: 156.3
click at [87, 245] on div "Jack Harless Owner First Louisiana Insurance Lead Stage: Second Phone Call Add …" at bounding box center [172, 431] width 344 height 850
copy p "First Louisiana Insurance"
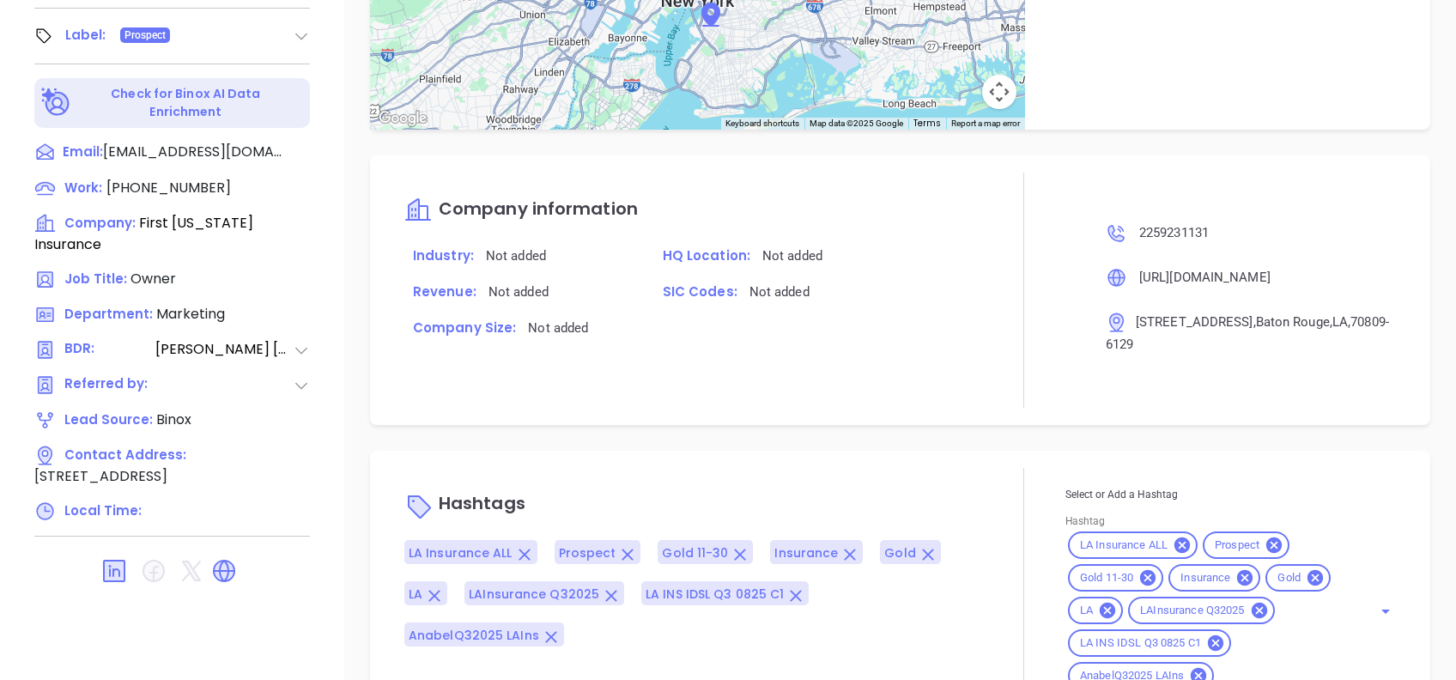
scroll to position [1143, 0]
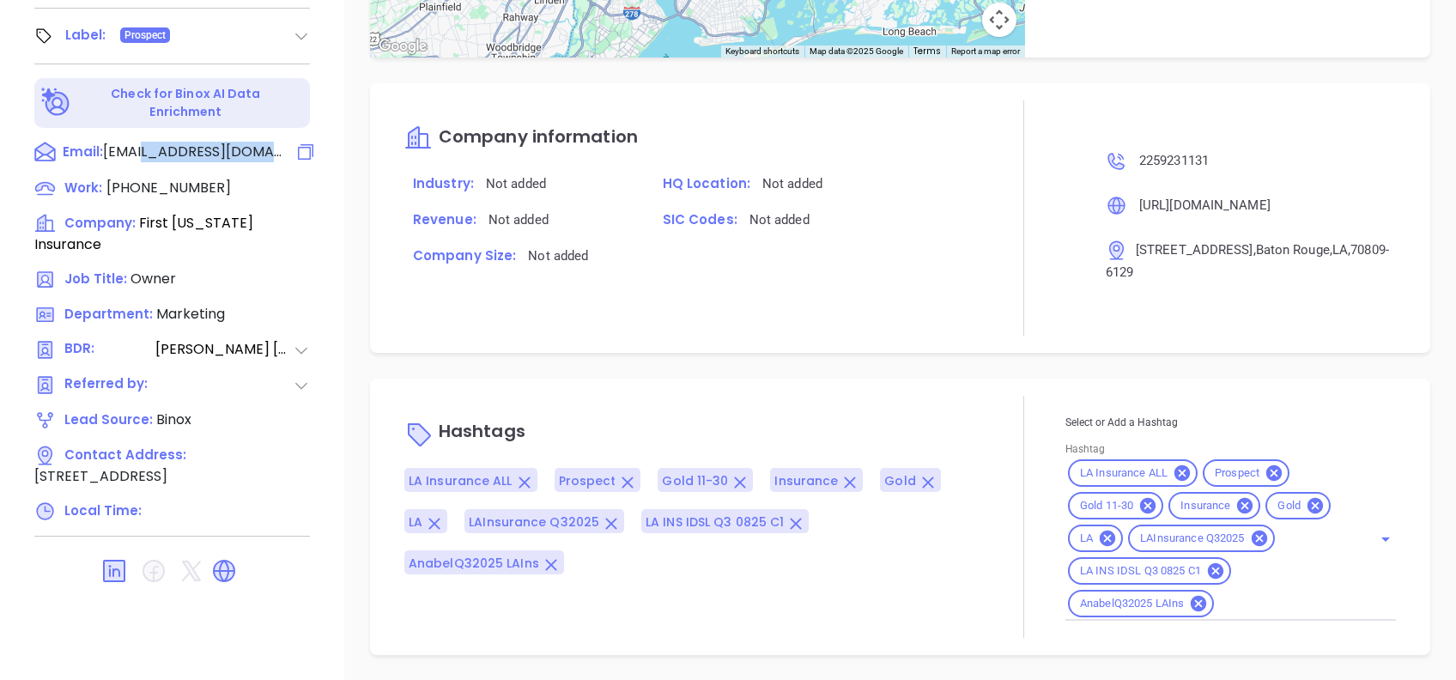
drag, startPoint x: 283, startPoint y: 137, endPoint x: 192, endPoint y: 146, distance: 91.4
click at [192, 146] on div "Email: jack@firstli.com" at bounding box center [172, 153] width 276 height 22
copy div "firstli.com"
click at [1284, 605] on input "Hashtag" at bounding box center [1281, 603] width 131 height 21
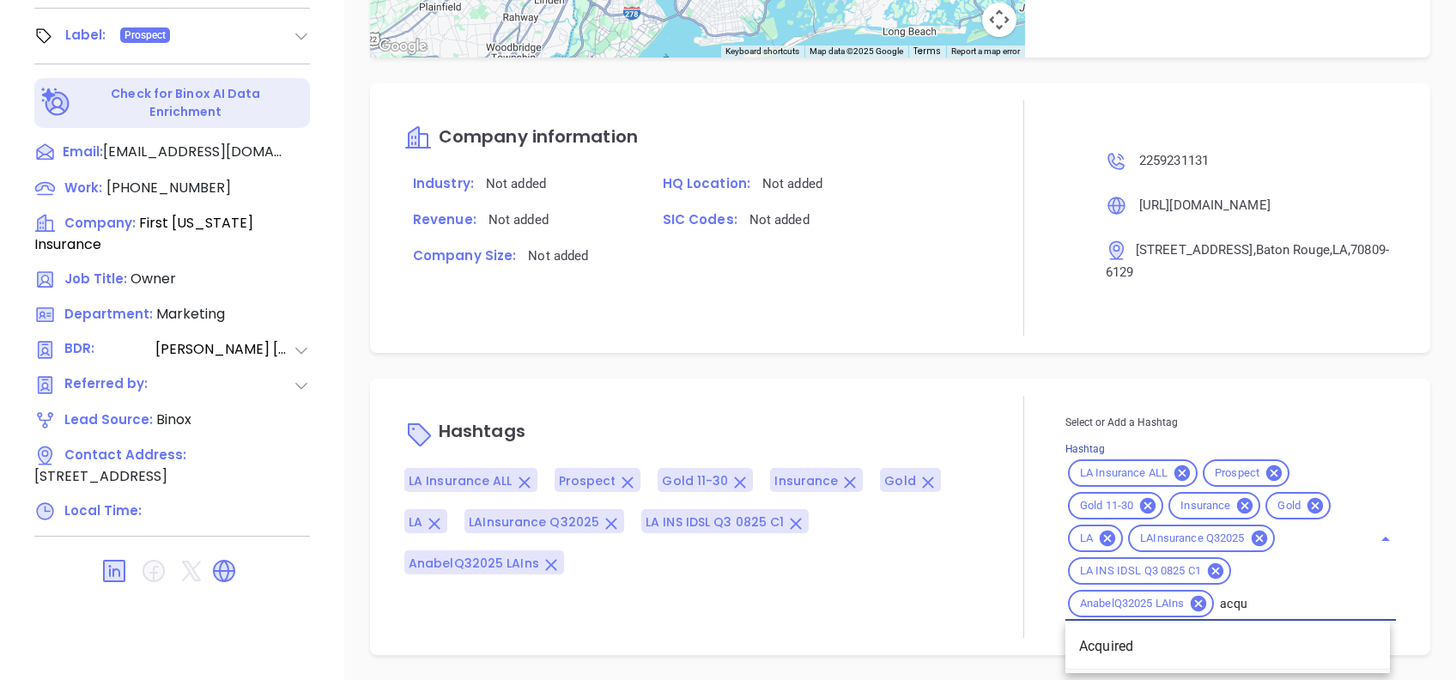
type input "acqui"
click at [1172, 652] on li "Acquired" at bounding box center [1227, 646] width 324 height 31
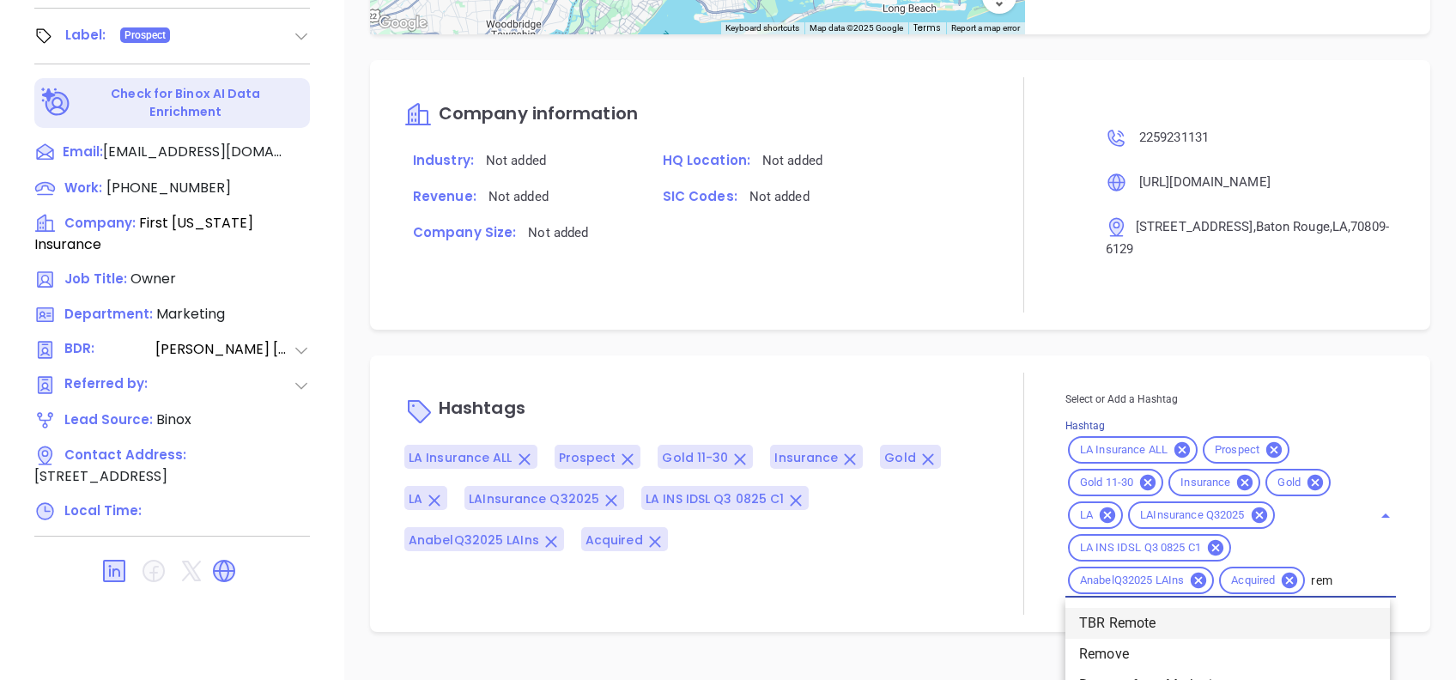
scroll to position [0, 0]
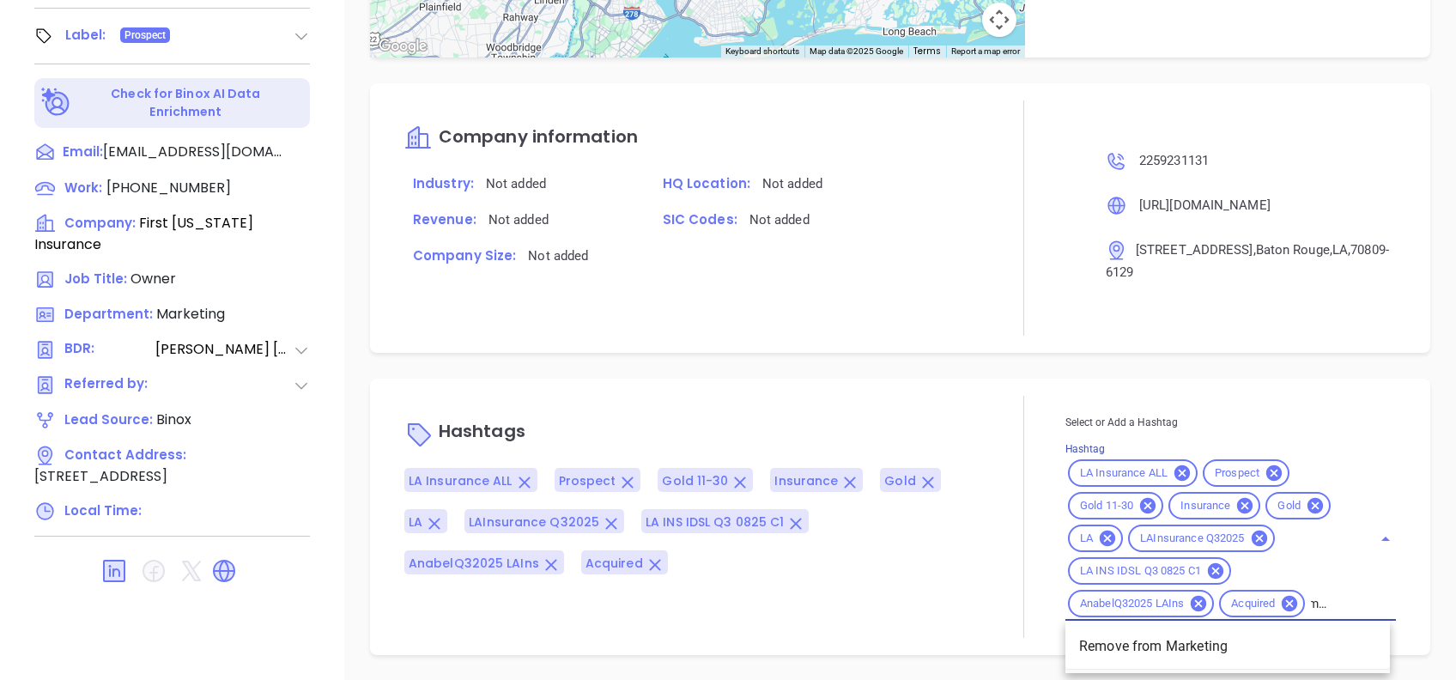
type input "remove fr"
click at [1172, 652] on li "Remove from Marketing" at bounding box center [1227, 646] width 324 height 31
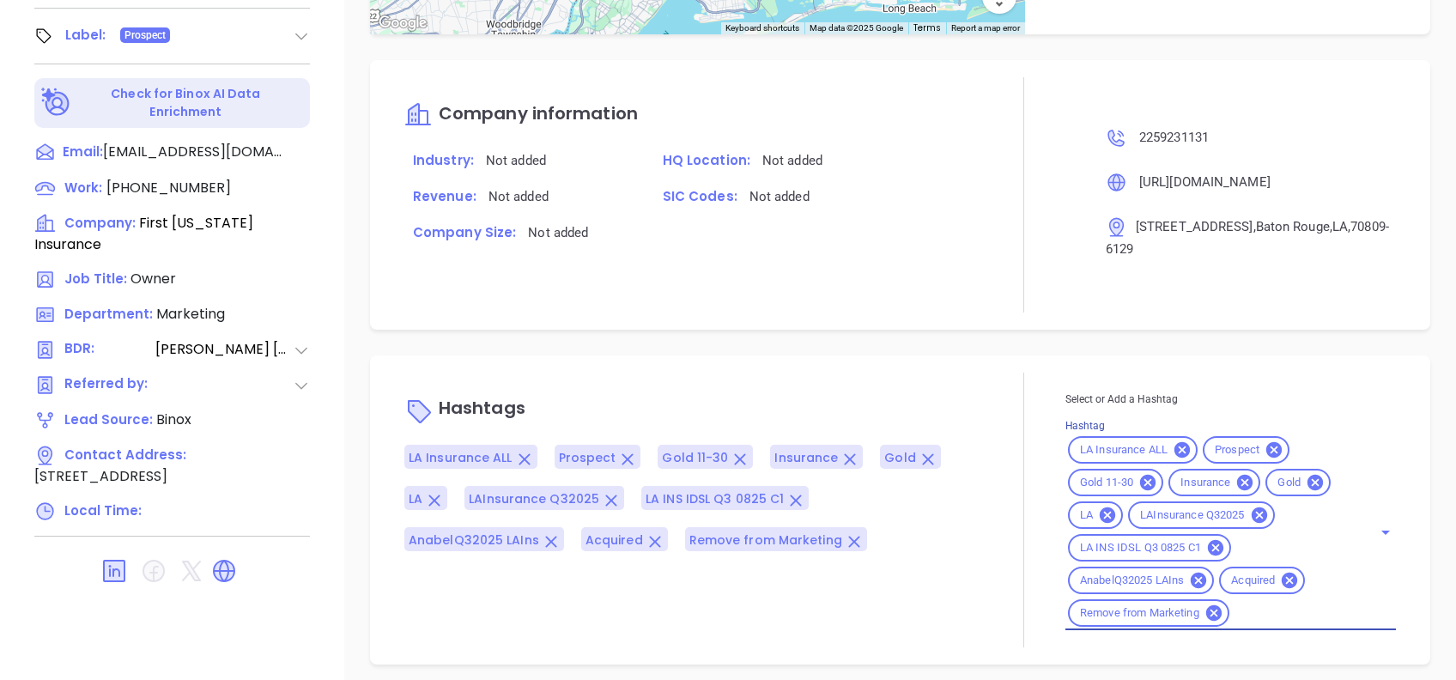
click at [944, 330] on div "Company information Industry: Not added HQ Location: Not added Revenue: Not add…" at bounding box center [900, 195] width 1060 height 270
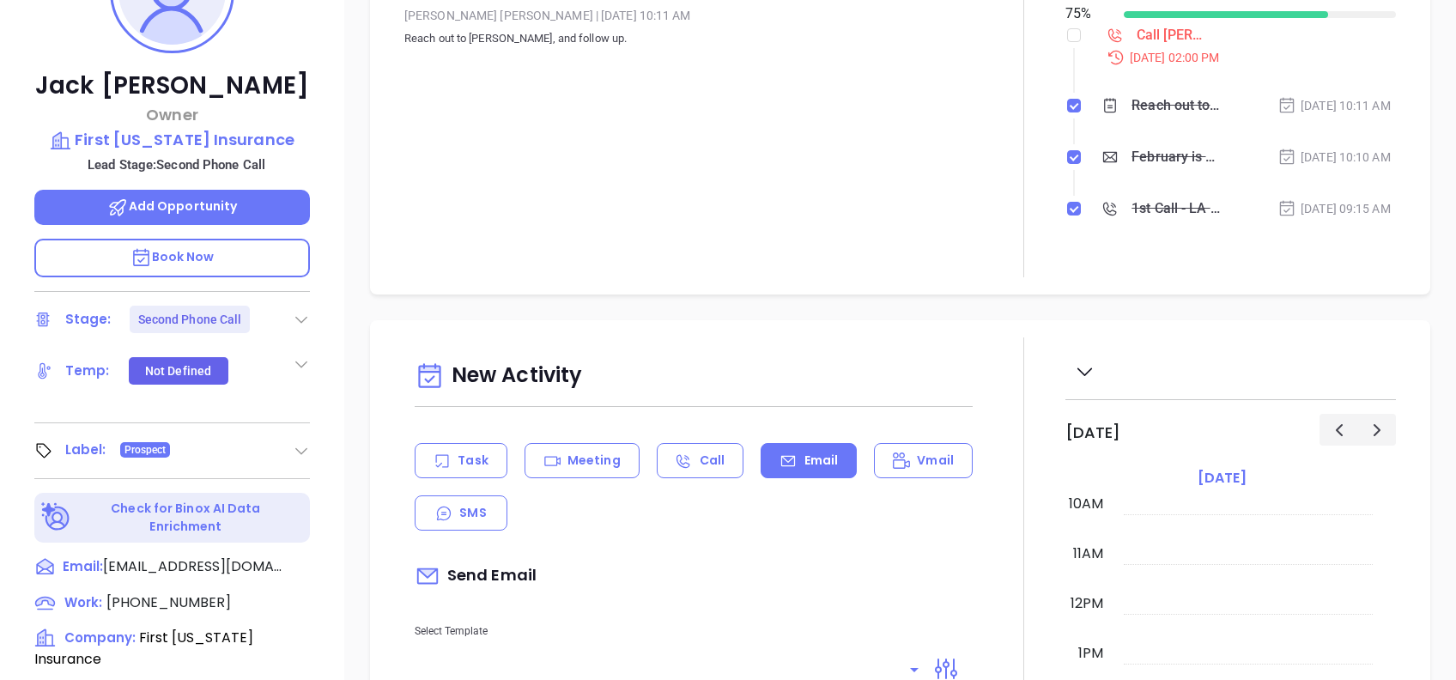
scroll to position [343, 0]
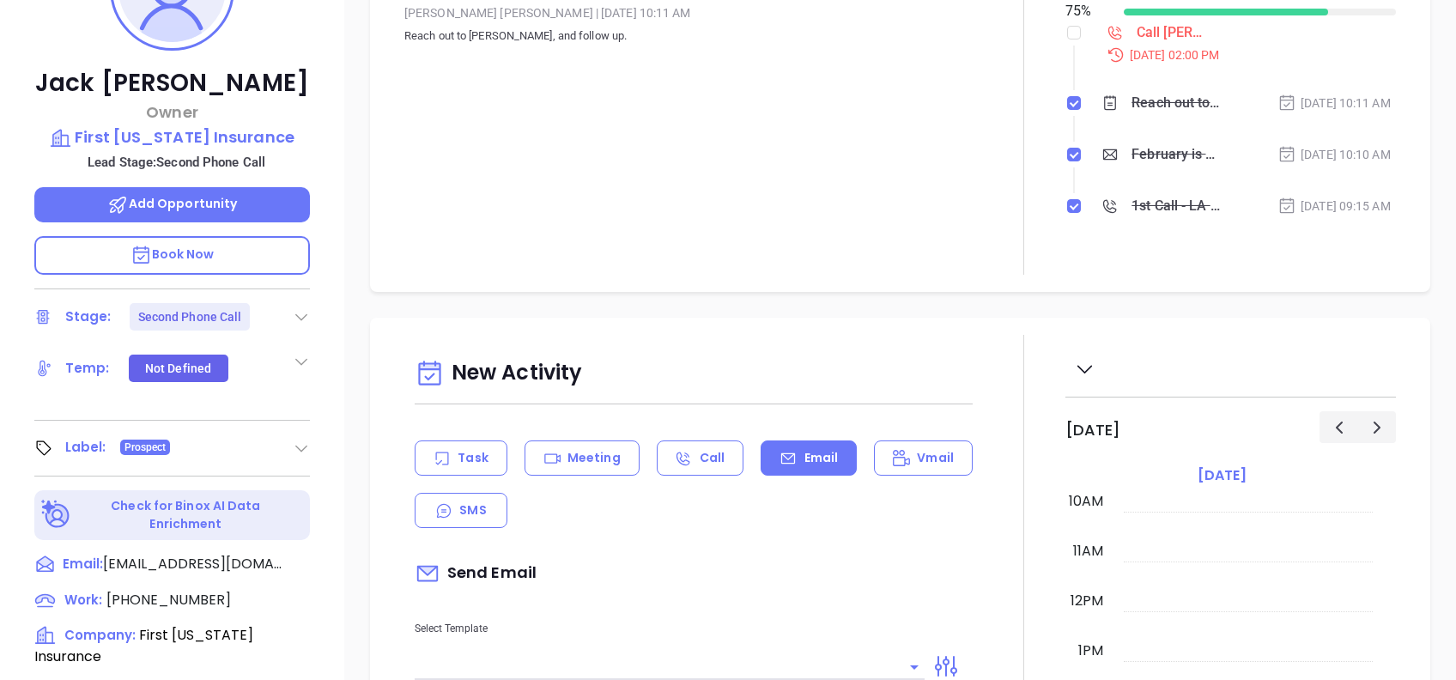
click at [297, 310] on icon at bounding box center [301, 316] width 17 height 17
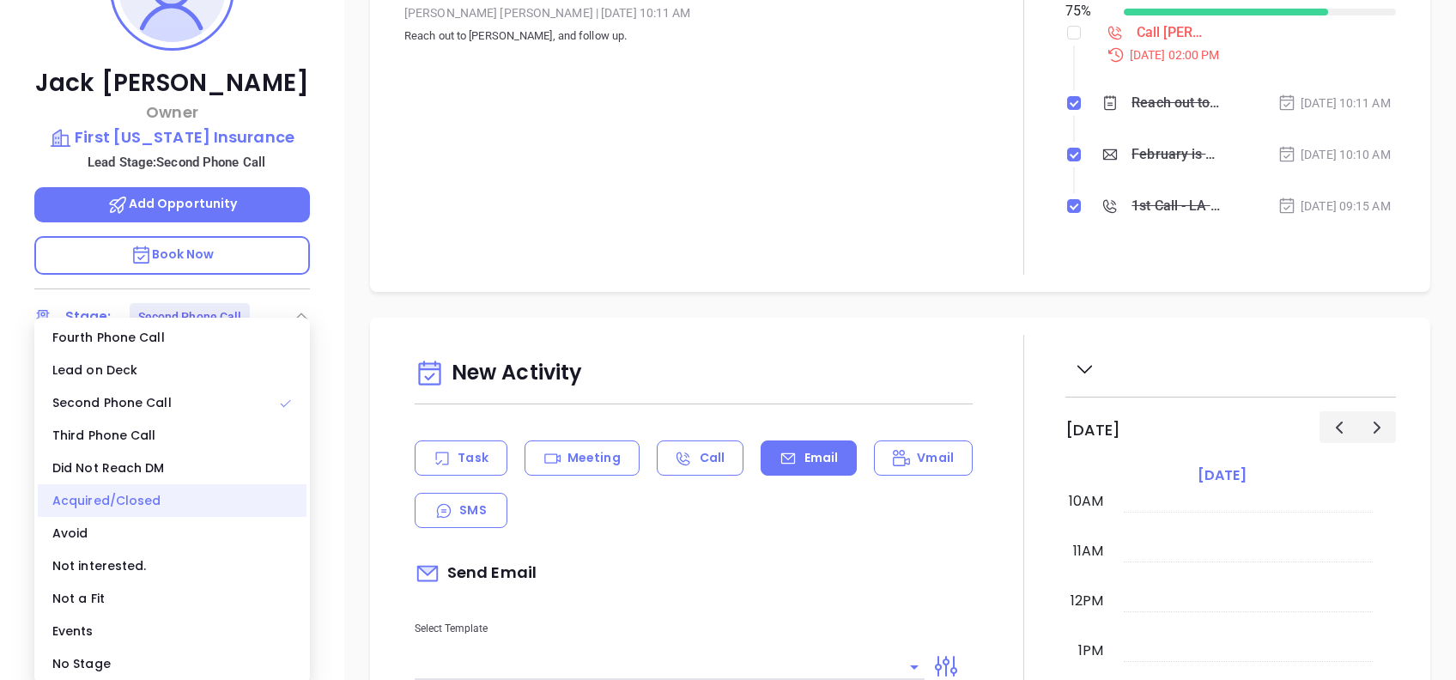
click at [177, 501] on div "Acquired/Closed" at bounding box center [172, 500] width 269 height 33
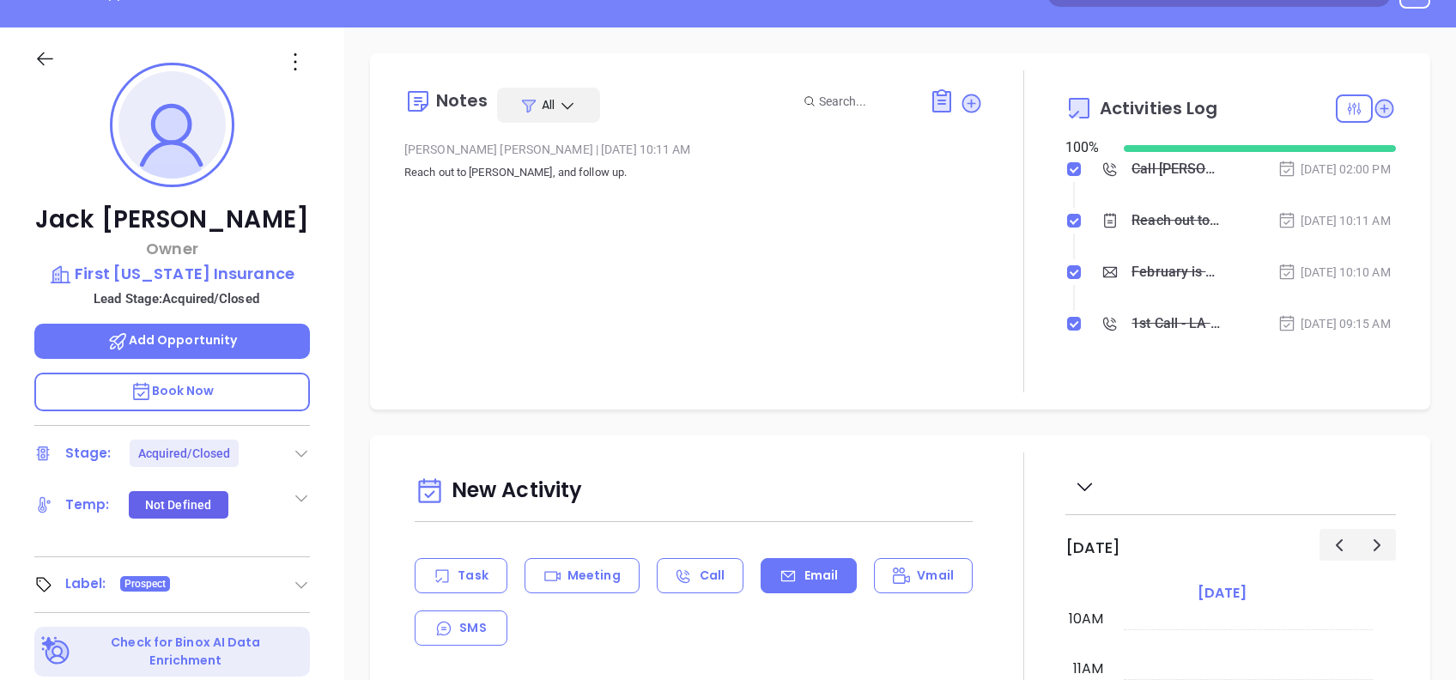
scroll to position [0, 0]
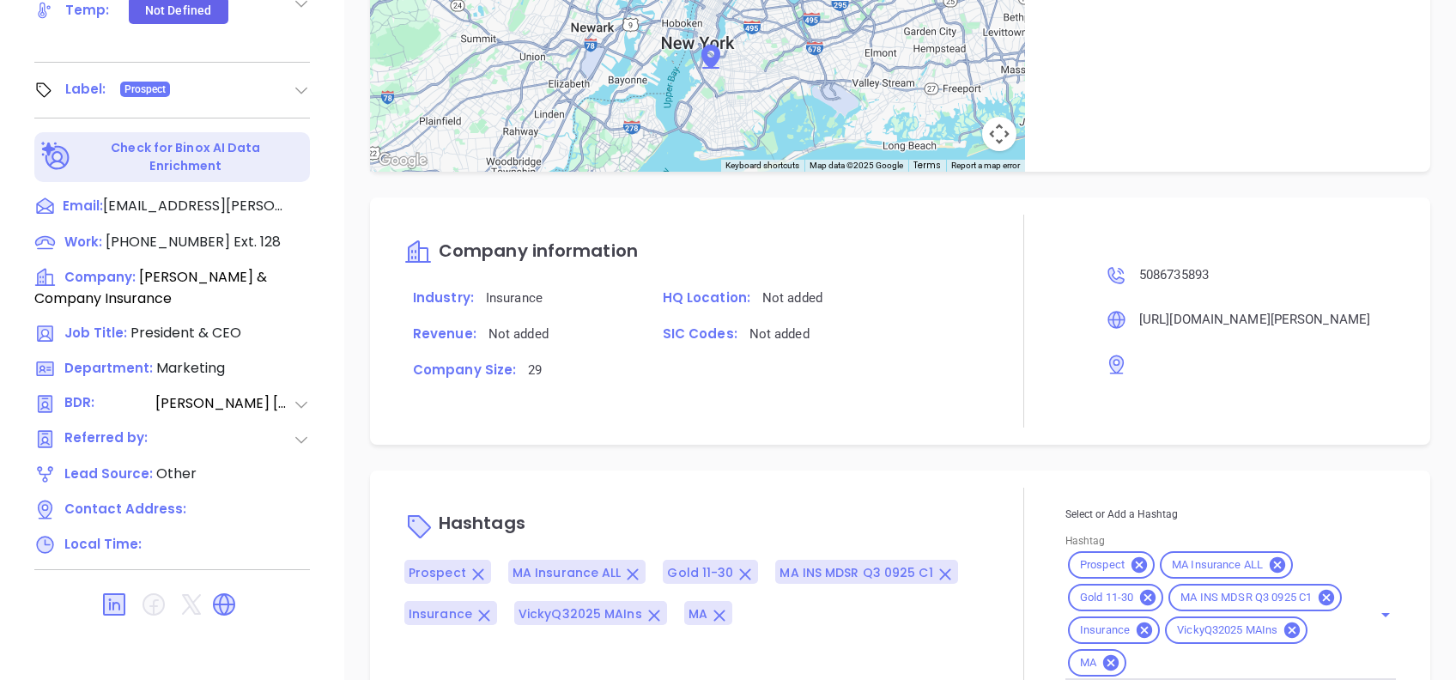
scroll to position [1161, 0]
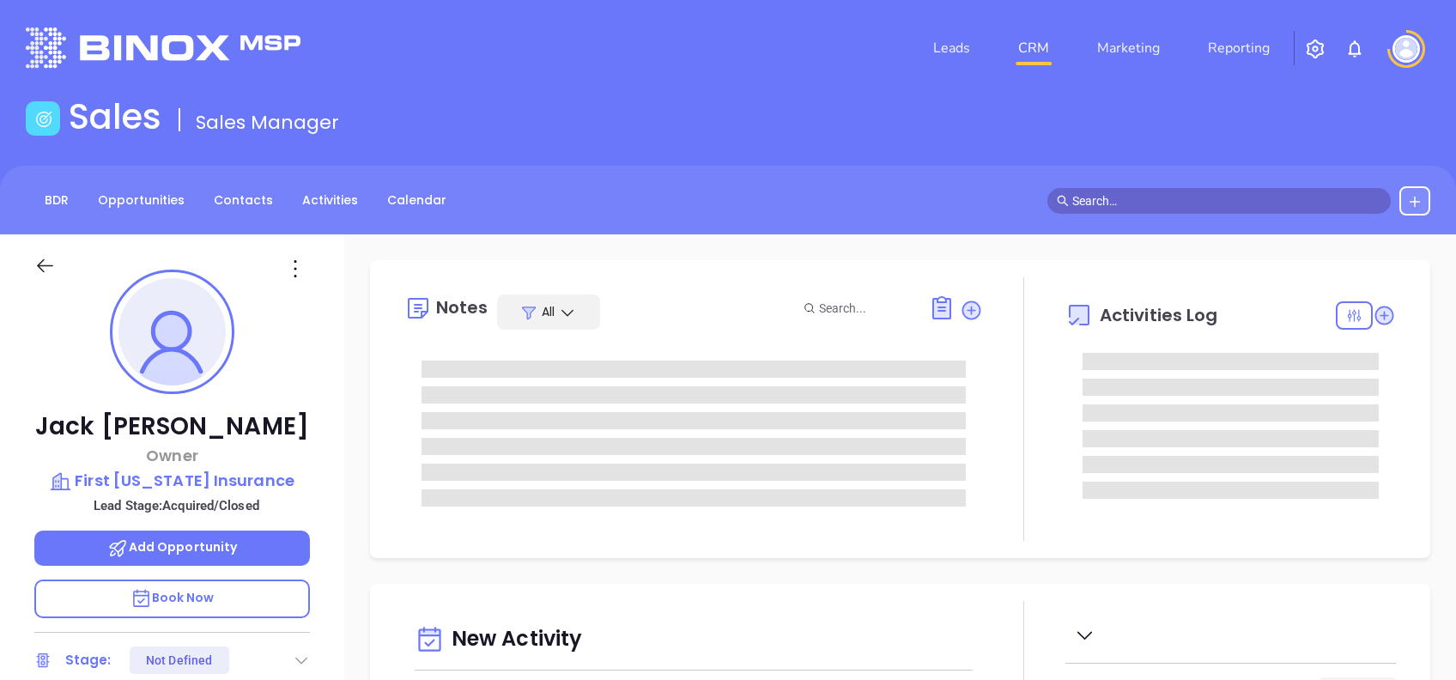
type input "[DATE]"
drag, startPoint x: 280, startPoint y: 432, endPoint x: 100, endPoint y: 421, distance: 180.6
click at [100, 421] on p "[PERSON_NAME]" at bounding box center [172, 426] width 276 height 31
type input "[PERSON_NAME]"
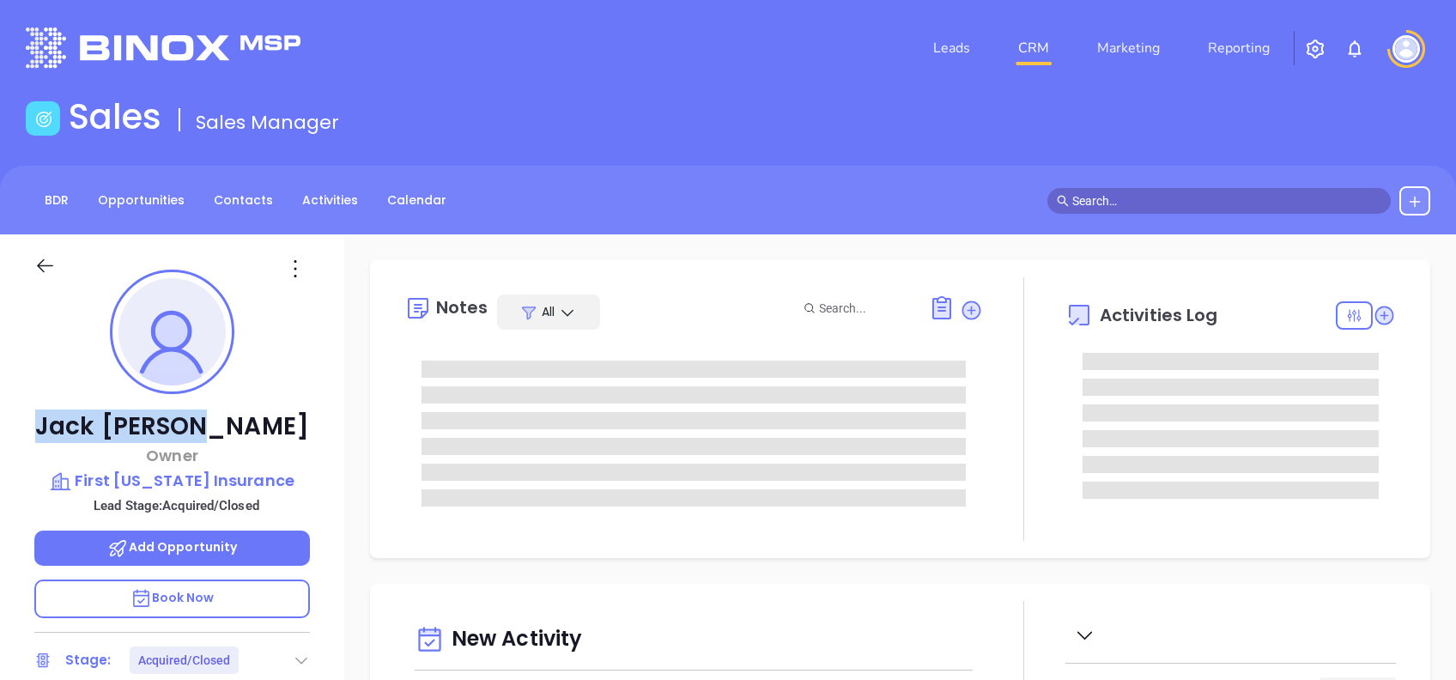
copy p "[PERSON_NAME]"
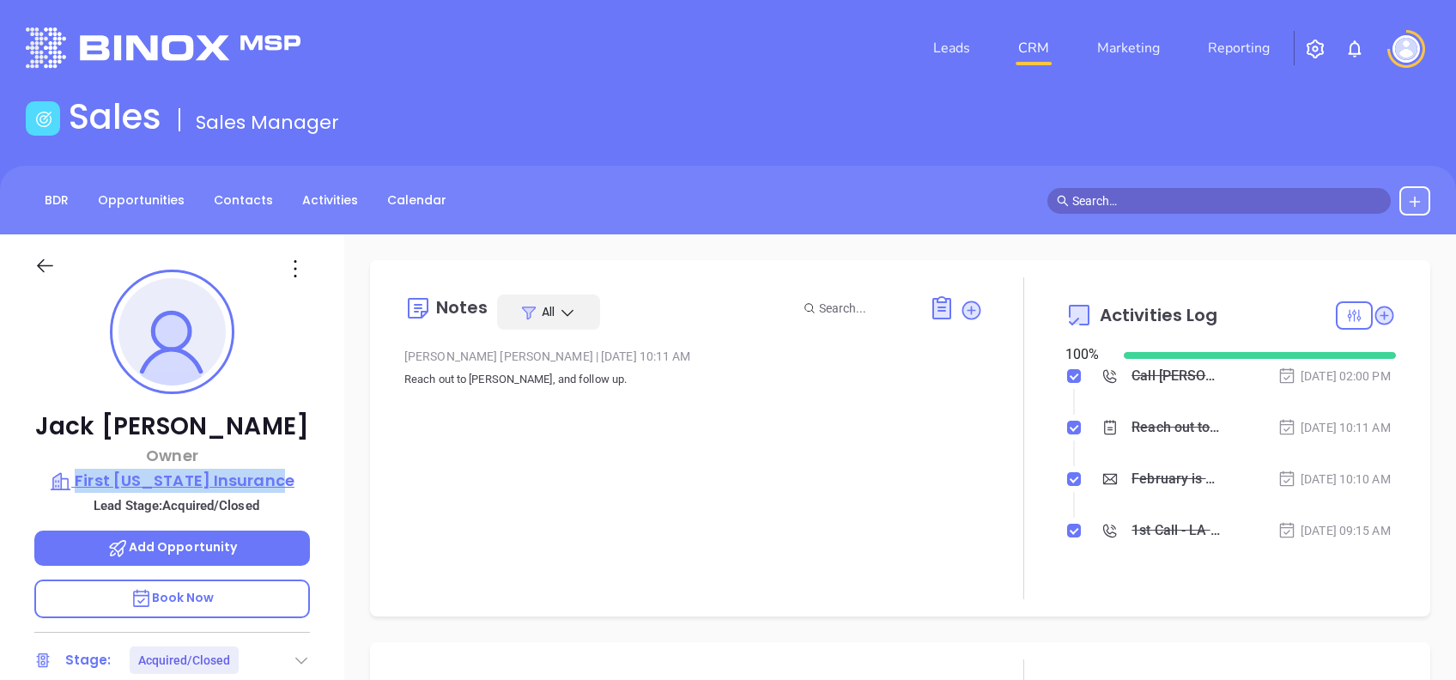
drag, startPoint x: 316, startPoint y: 480, endPoint x: 86, endPoint y: 470, distance: 230.3
click at [86, 470] on div "[PERSON_NAME] Owner First [US_STATE] Insurance Lead Stage: Acquired/Closed Add …" at bounding box center [172, 659] width 344 height 850
copy p "First [US_STATE] Insurance"
